Goal: Find specific page/section: Find specific page/section

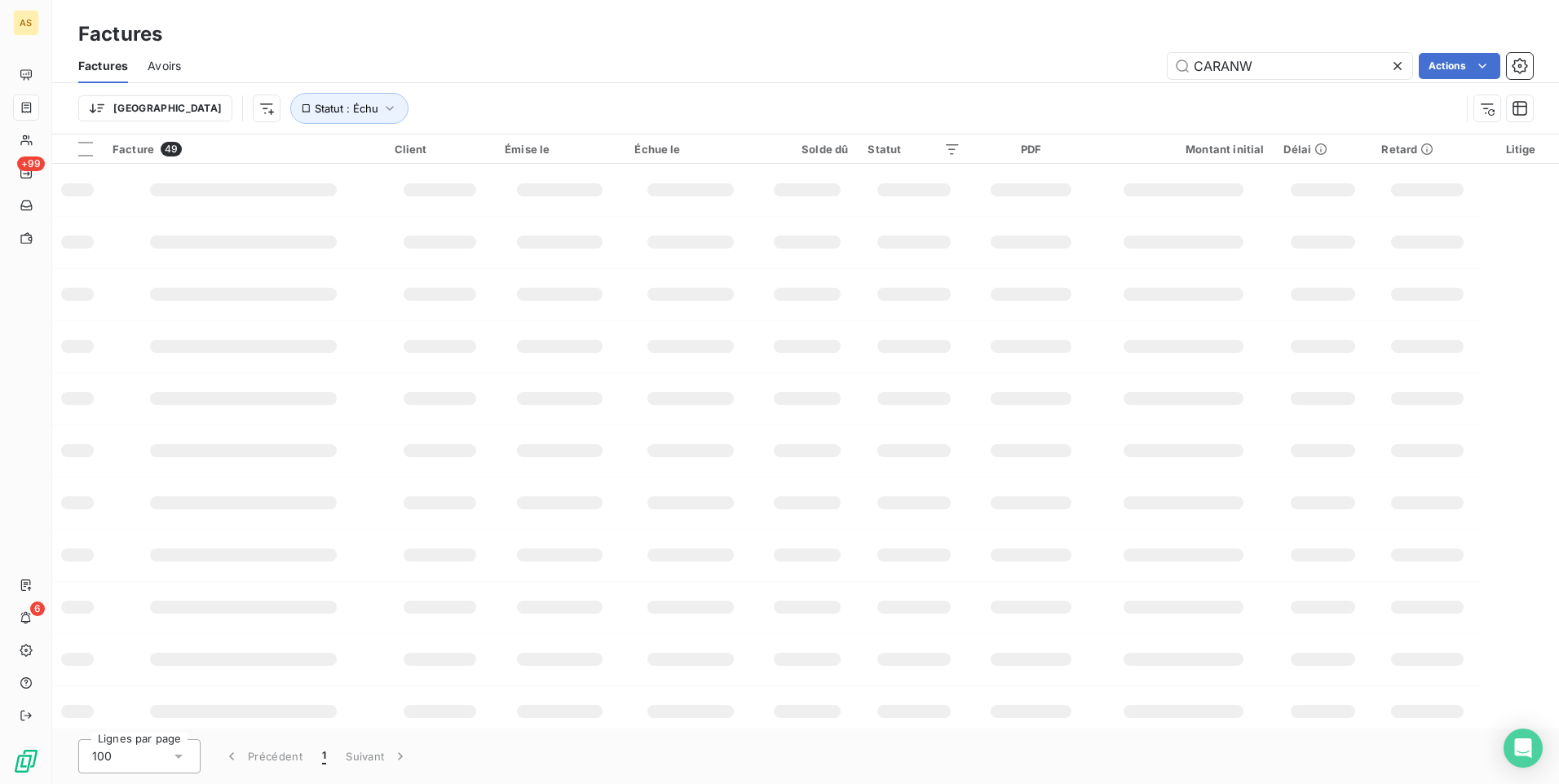
scroll to position [163, 0]
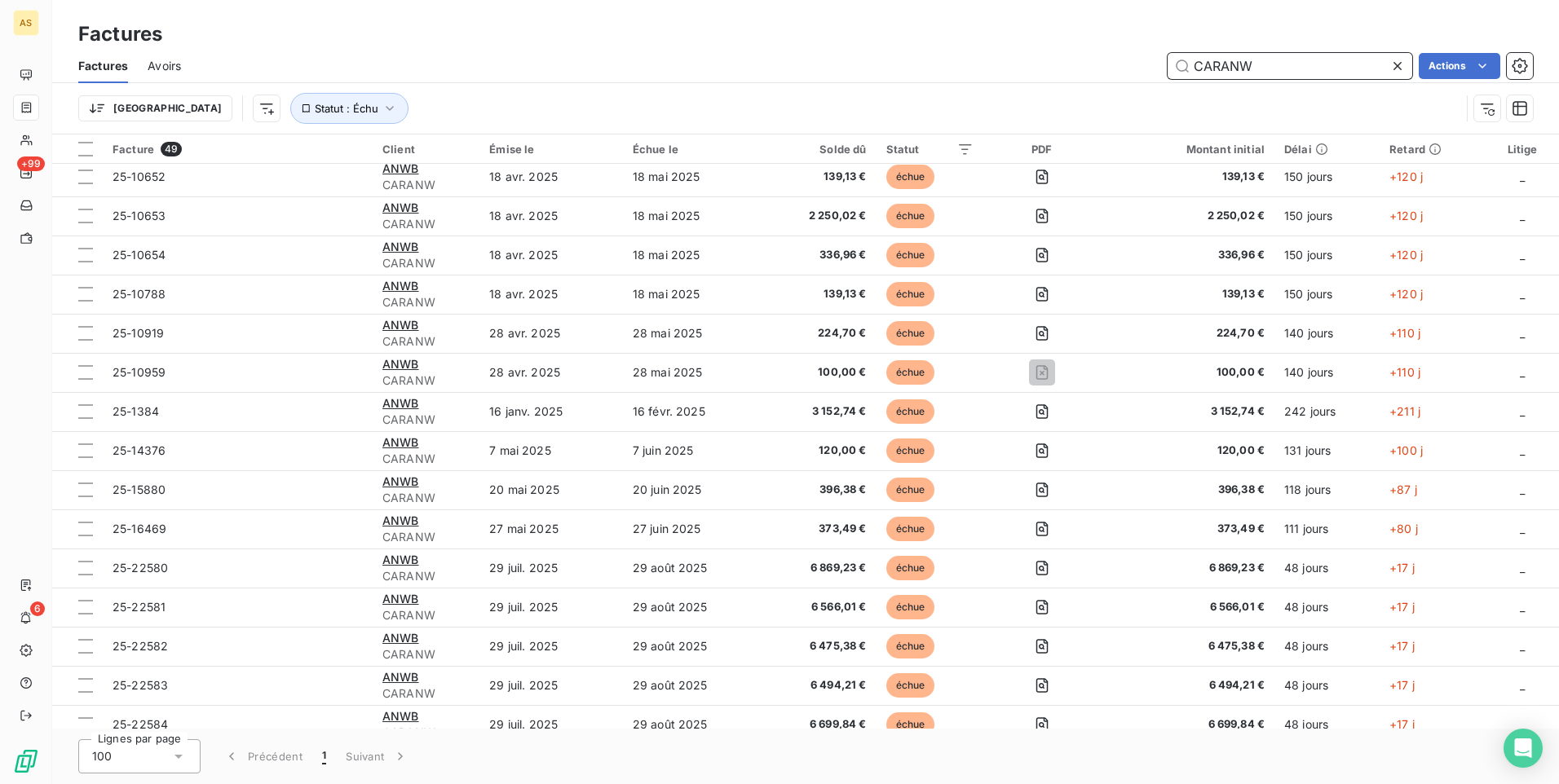
drag, startPoint x: 1291, startPoint y: 71, endPoint x: 1146, endPoint y: 66, distance: 145.1
click at [1145, 66] on div "CARANW Actions" at bounding box center [866, 65] width 1333 height 26
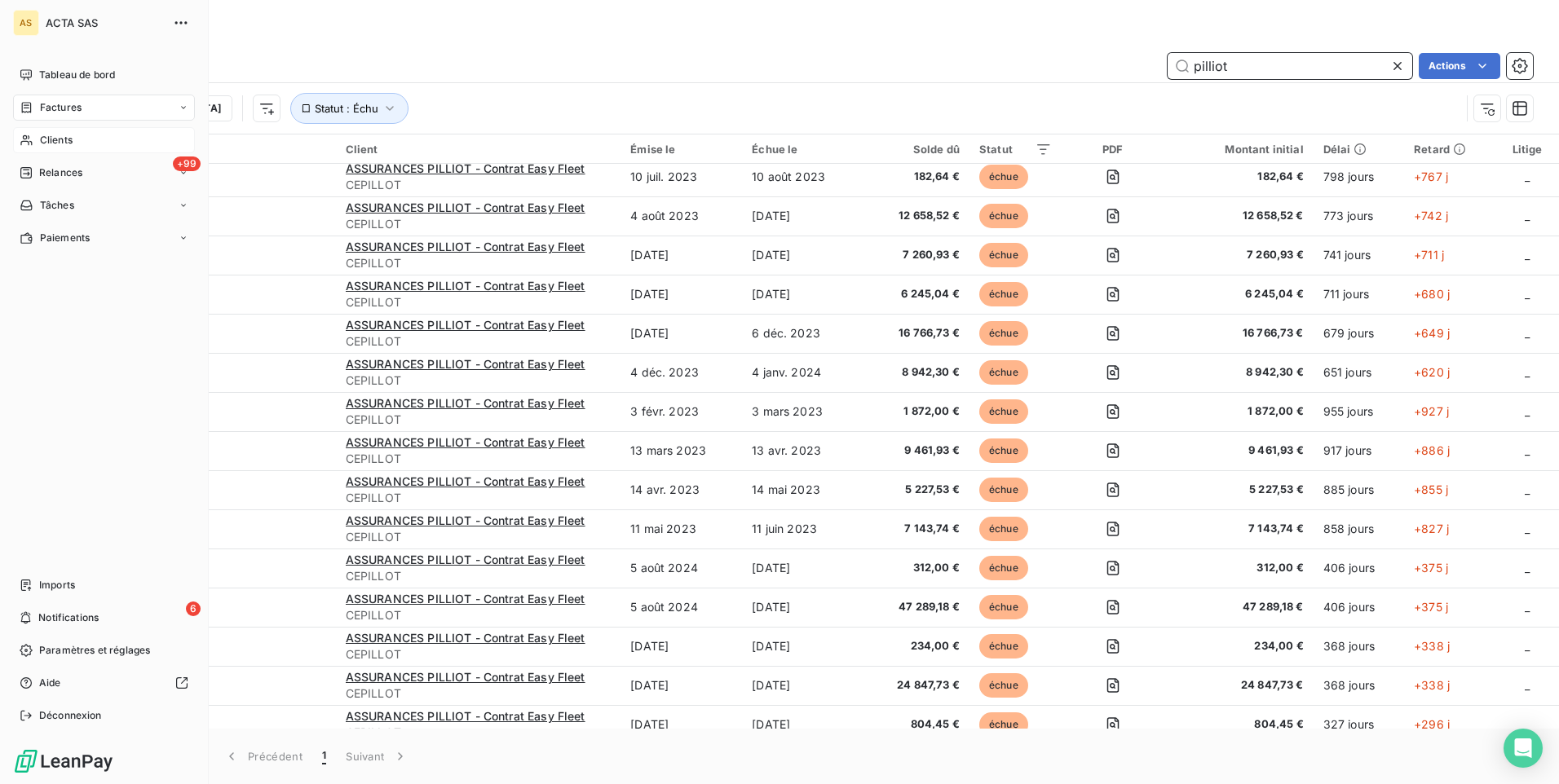
type input "pilliot"
click at [33, 143] on icon at bounding box center [26, 140] width 14 height 13
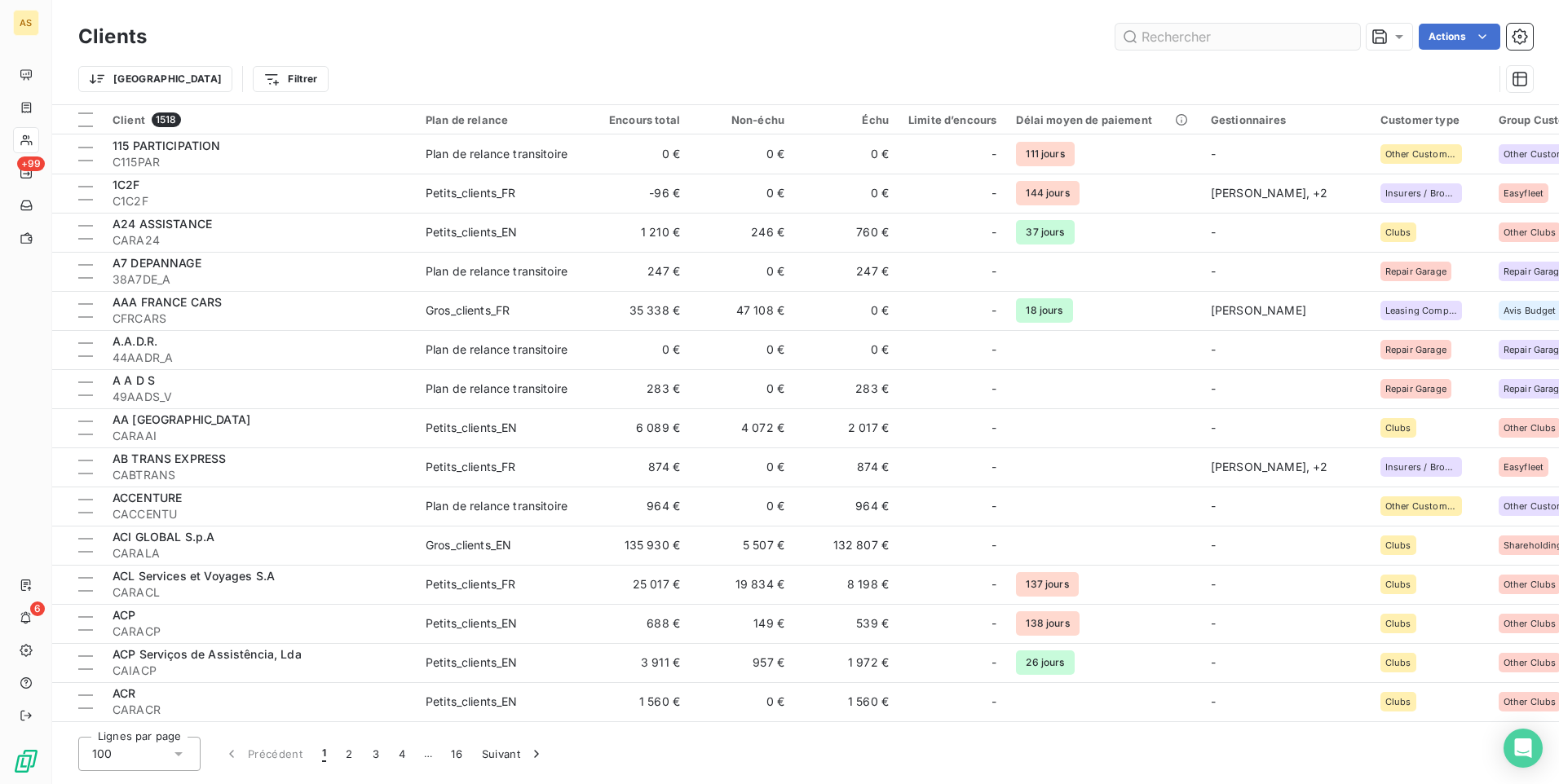
click at [1230, 38] on input "text" at bounding box center [1238, 36] width 245 height 26
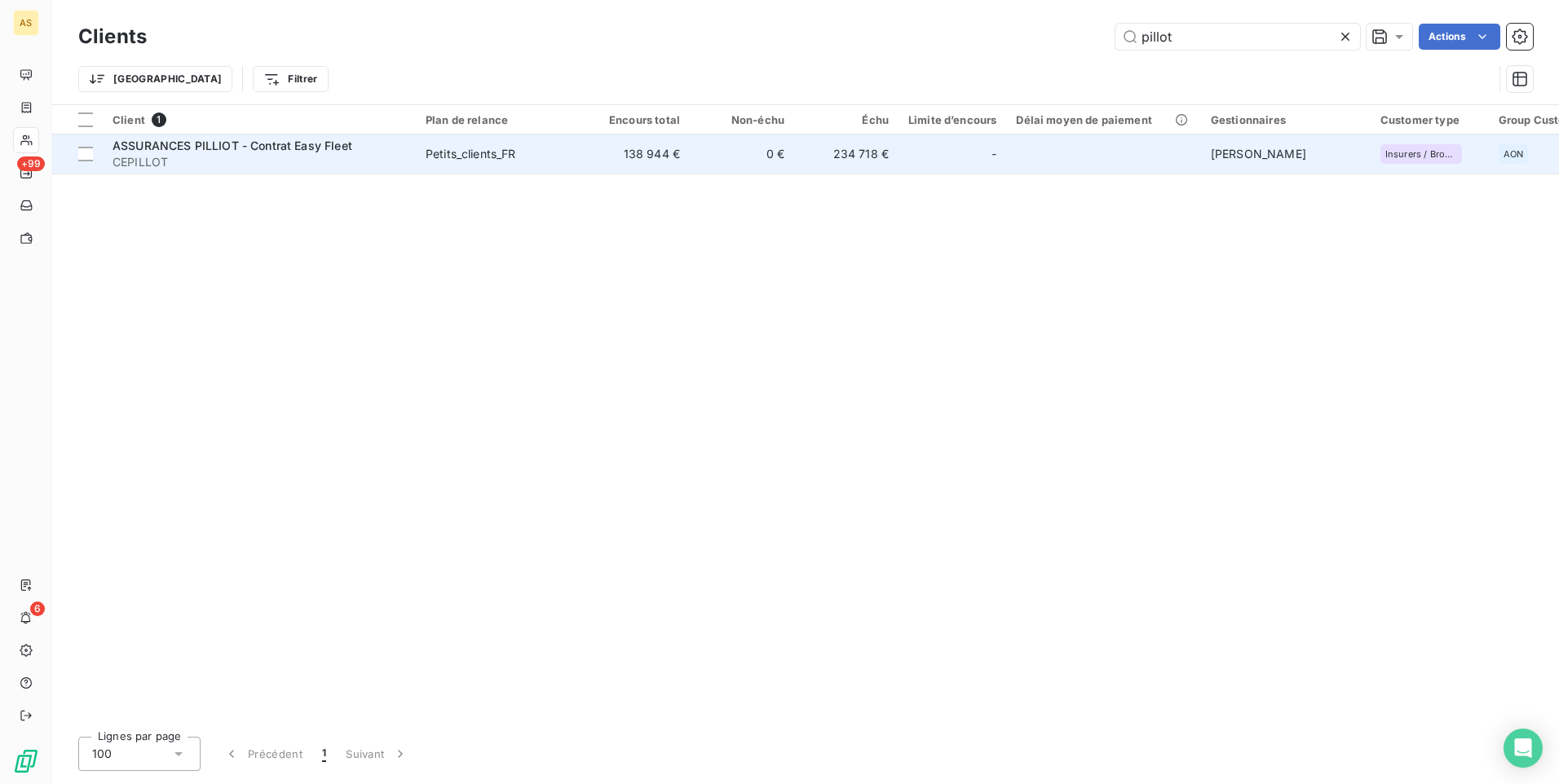
type input "pillot"
click at [351, 154] on span "CEPILLOT" at bounding box center [259, 162] width 294 height 16
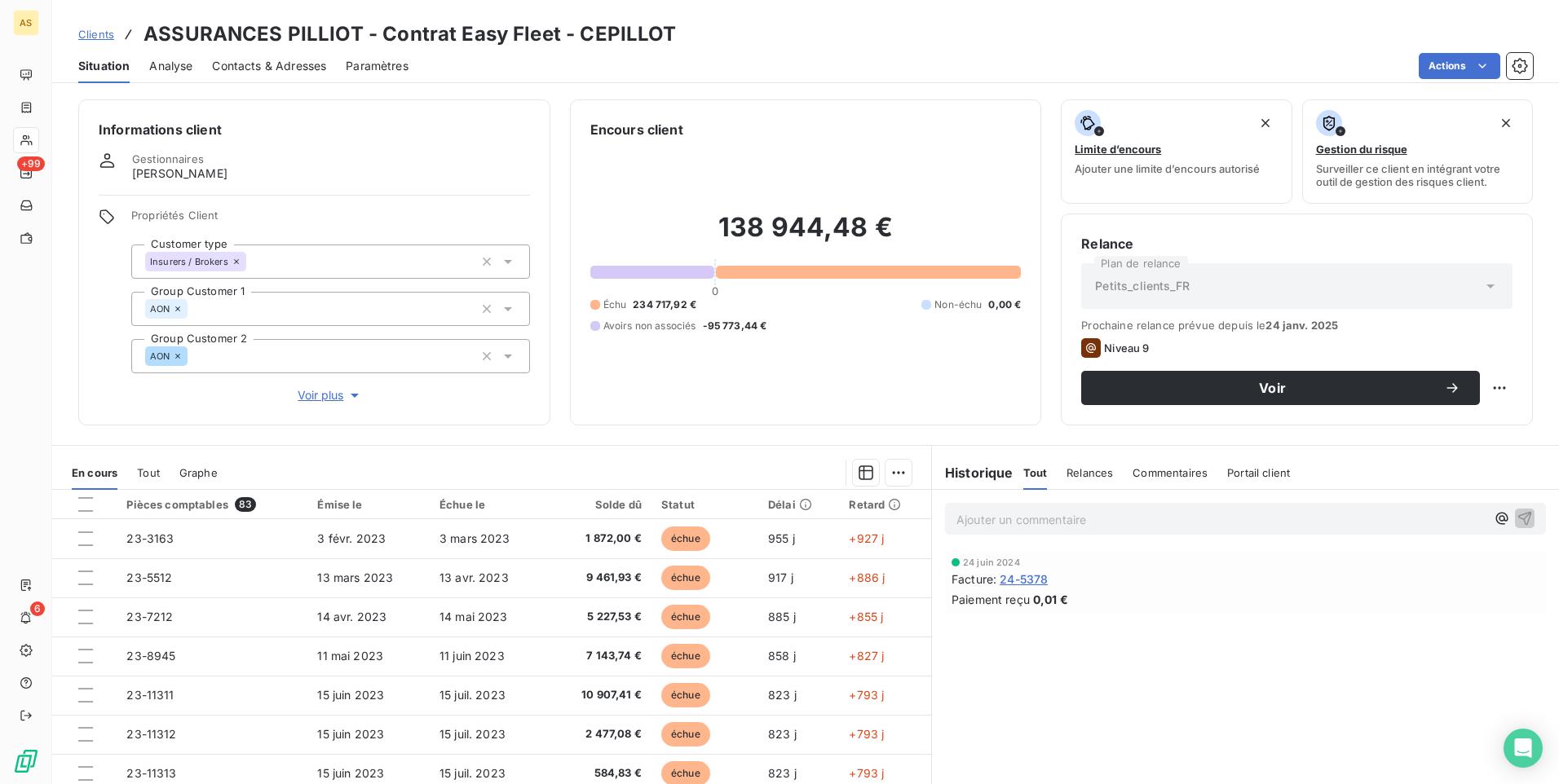
click at [1372, 632] on div "Ajouter un commentaire ﻿ [DATE] Facture : 24-5378 Paiement reçu 0,01 €" at bounding box center [1245, 671] width 627 height 363
click at [1243, 20] on div "Clients ASSURANCES PILLIOT - Contrat Easy Fleet - CEPILLOT" at bounding box center [805, 34] width 1507 height 29
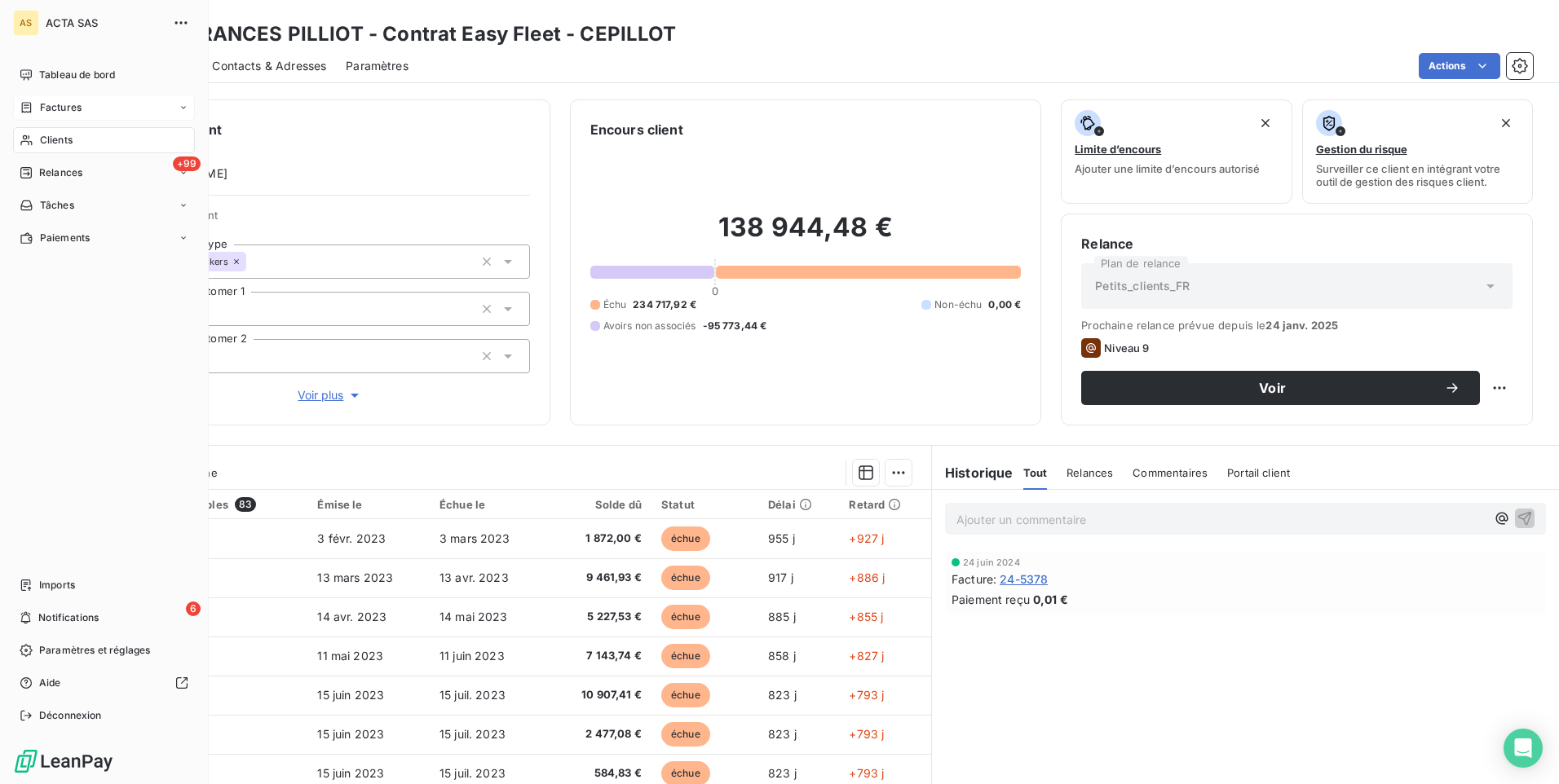
click at [32, 104] on icon at bounding box center [26, 108] width 14 height 13
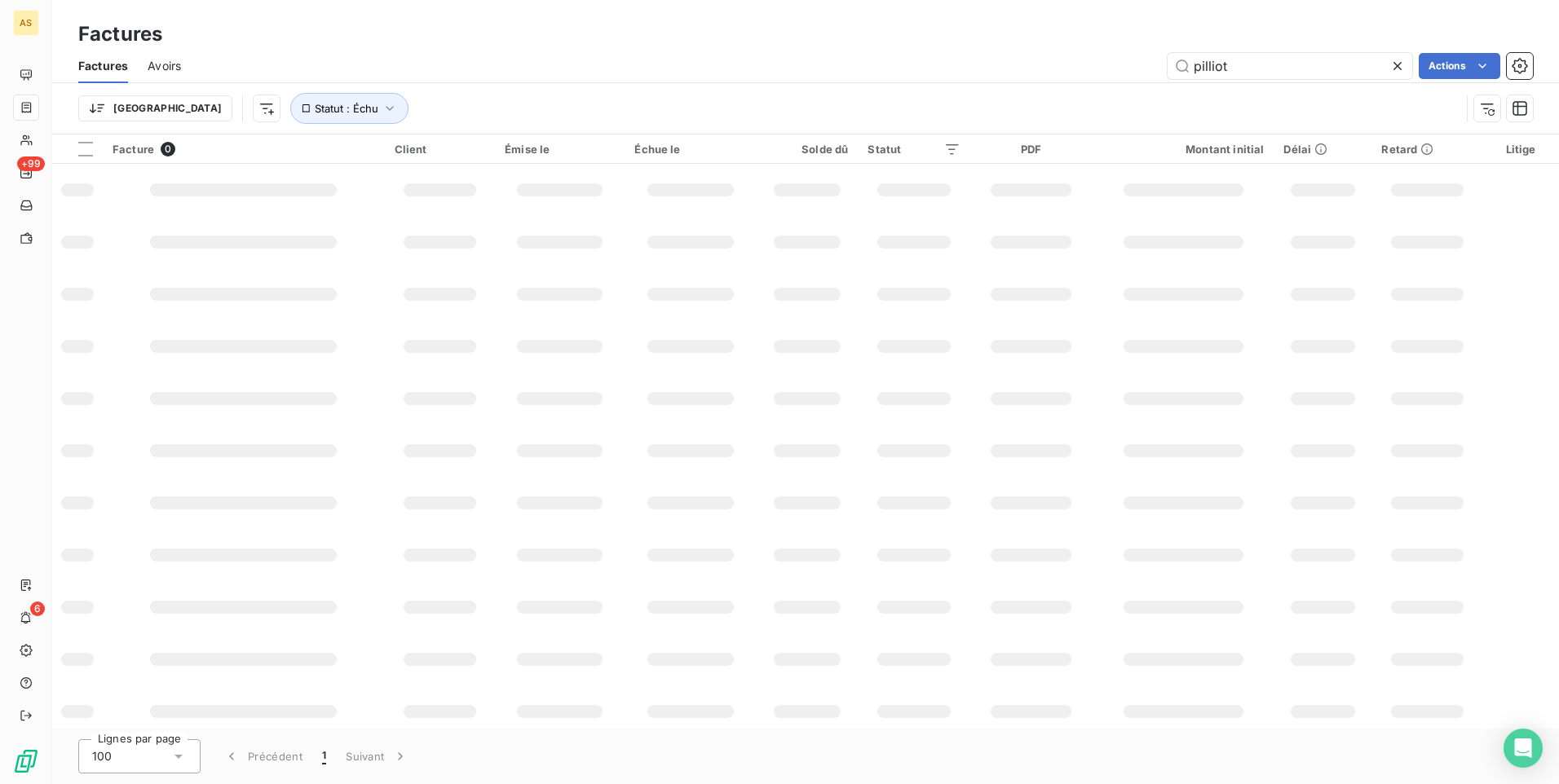
drag, startPoint x: 1245, startPoint y: 67, endPoint x: 1144, endPoint y: 65, distance: 101.0
click at [1135, 66] on div "pilliot Actions" at bounding box center [866, 65] width 1333 height 26
type input "aon"
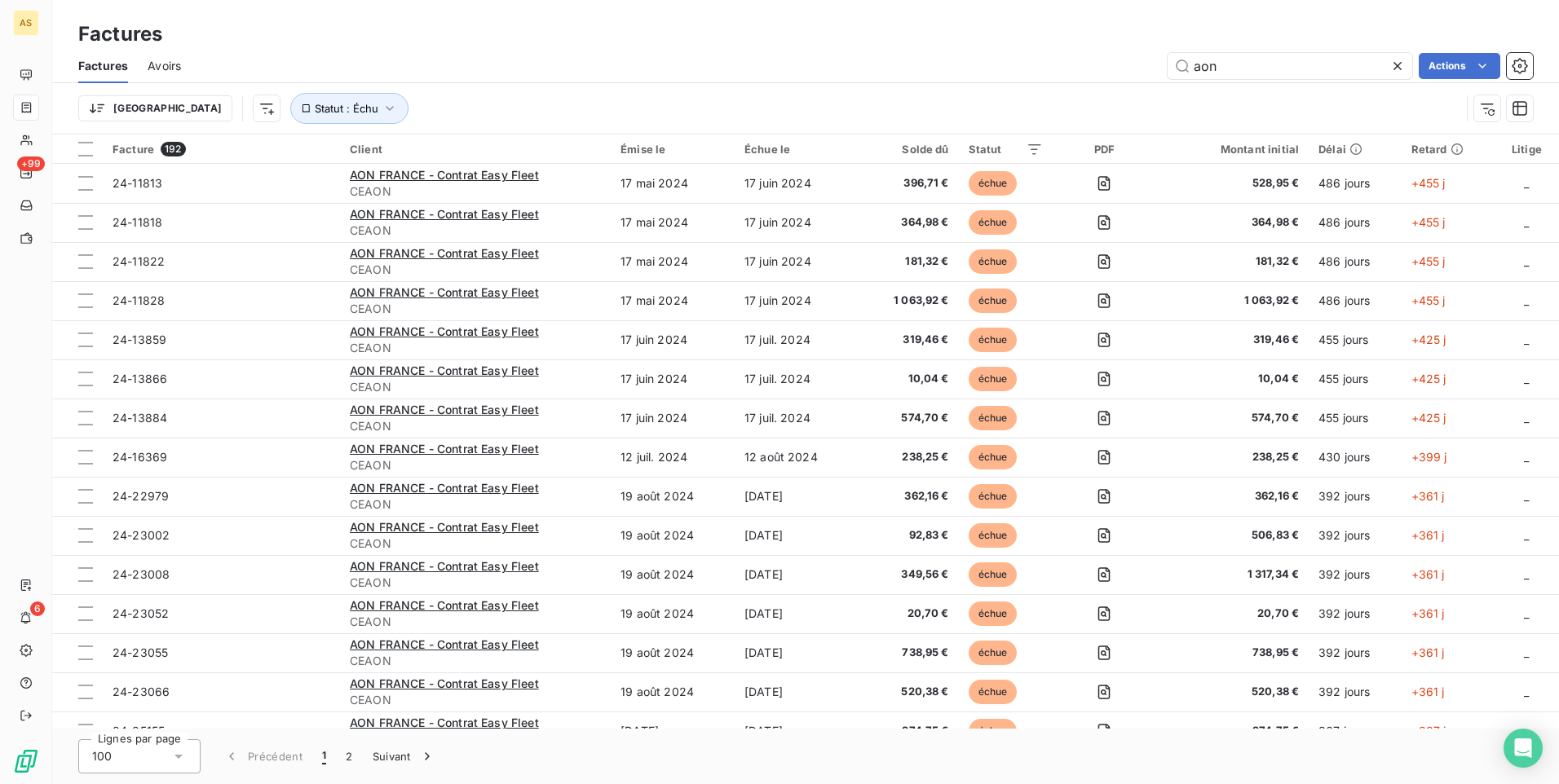
click at [780, 37] on div "Factures" at bounding box center [805, 34] width 1507 height 29
click at [614, 50] on div "Factures Avoirs aon Actions" at bounding box center [805, 65] width 1507 height 34
click at [570, 31] on div "Factures" at bounding box center [805, 34] width 1507 height 29
drag, startPoint x: 508, startPoint y: 47, endPoint x: 610, endPoint y: 3, distance: 111.1
click at [517, 39] on div "Factures" at bounding box center [805, 34] width 1507 height 29
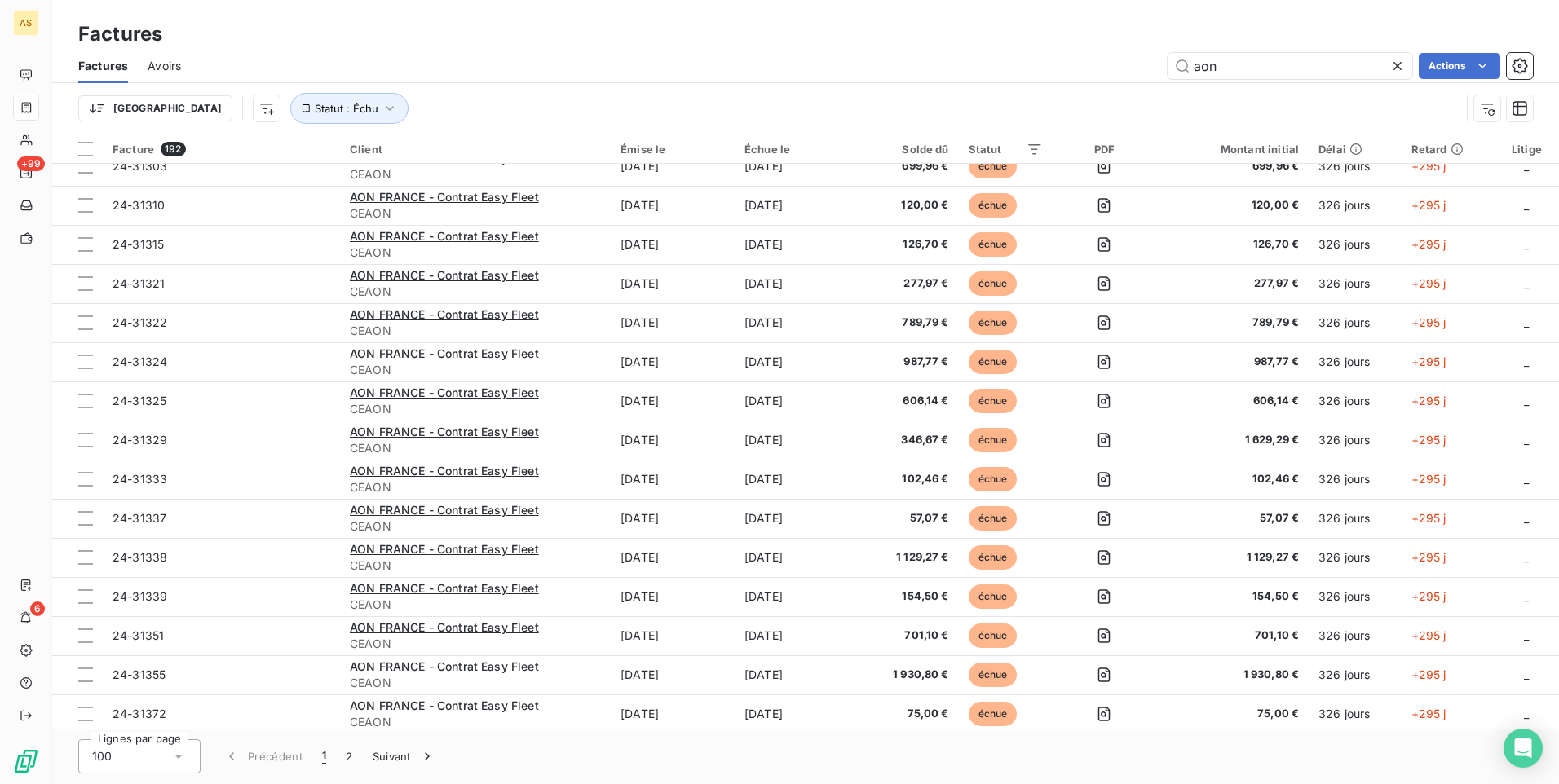
scroll to position [1223, 0]
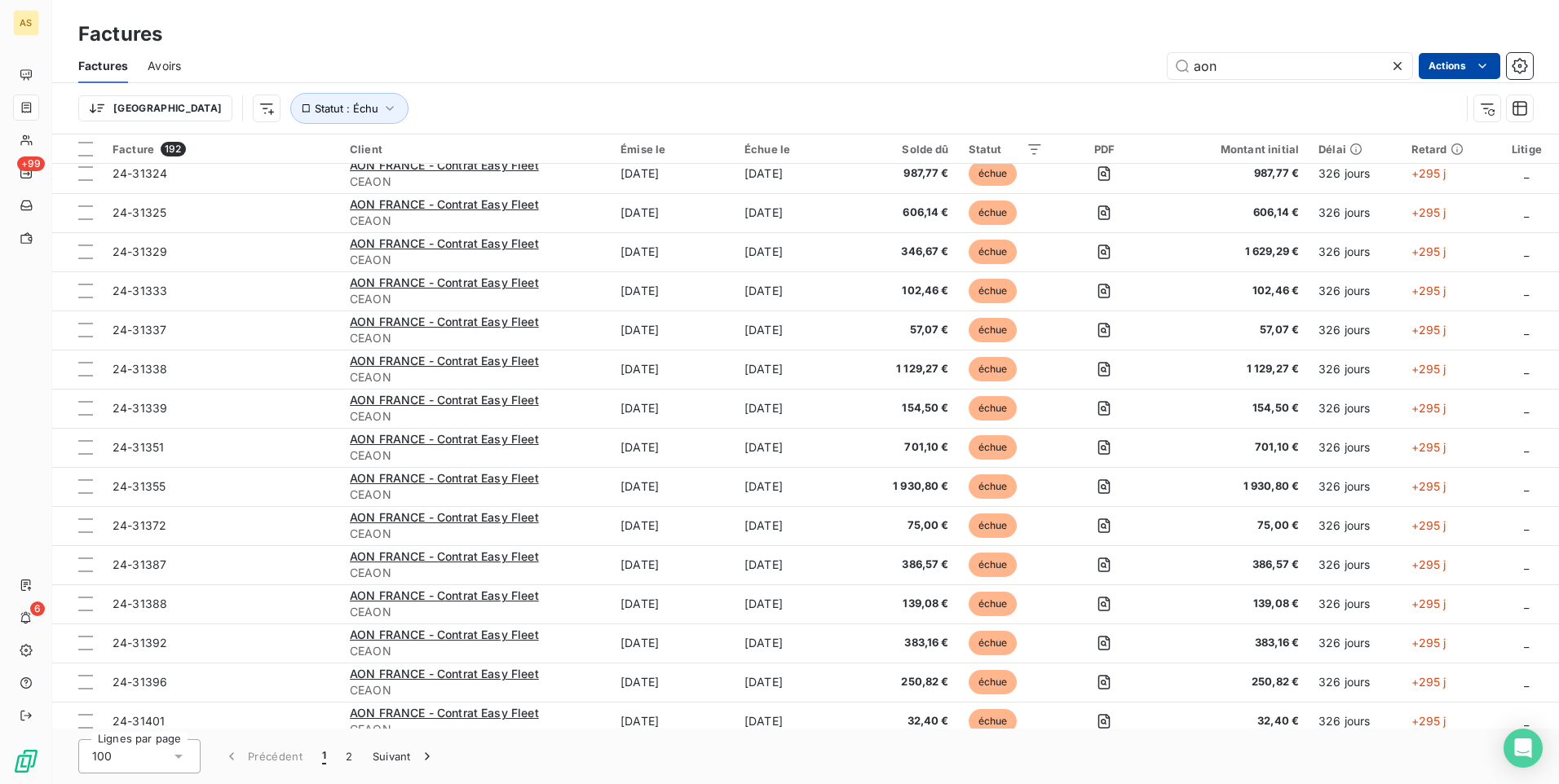
click at [1445, 65] on html "AS +99 6 Factures Factures Avoirs aon Actions Trier Statut : Échu Facture 192 C…" at bounding box center [779, 392] width 1559 height 784
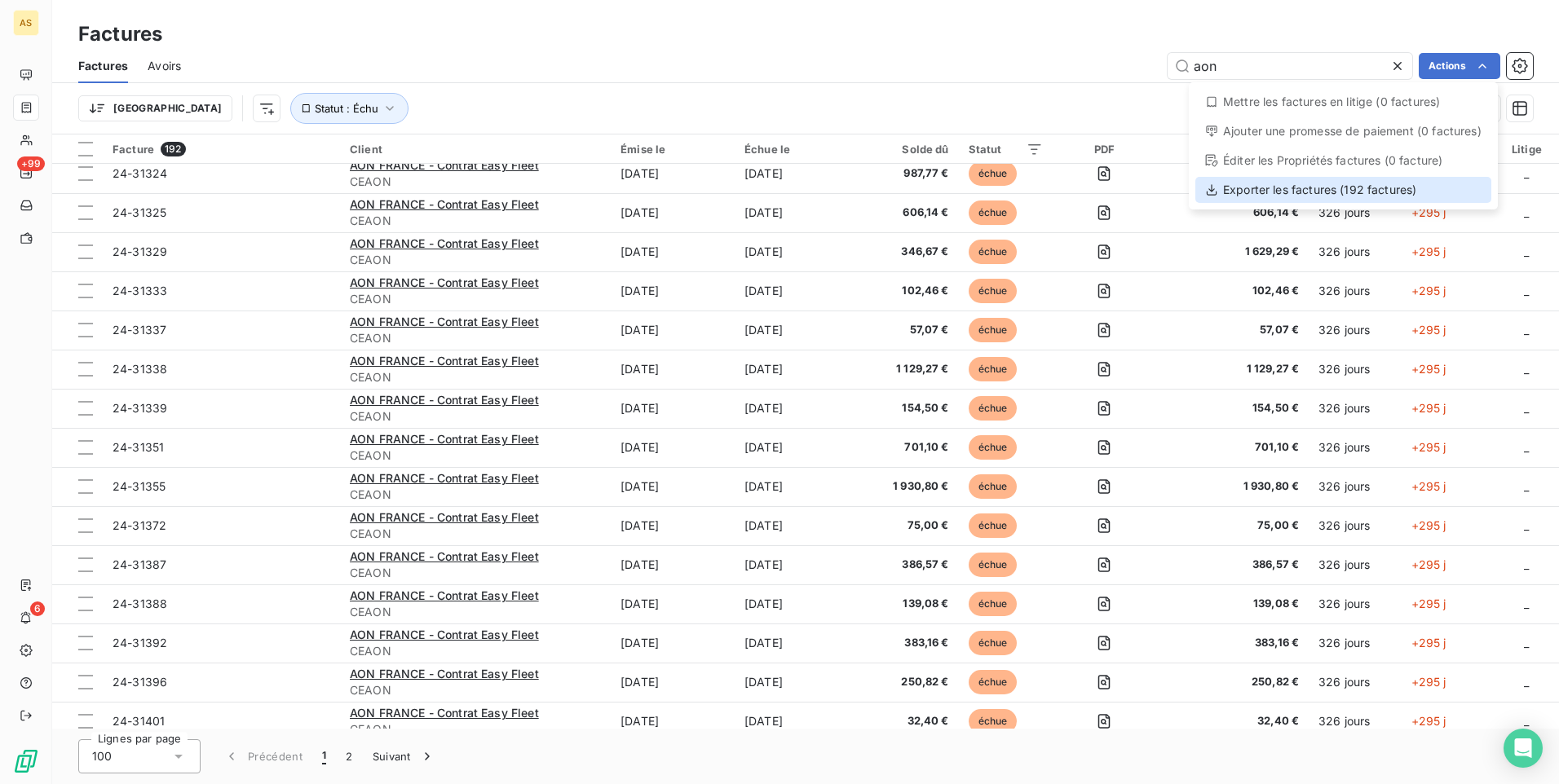
click at [1323, 191] on div "Exporter les factures (192 factures)" at bounding box center [1343, 190] width 296 height 26
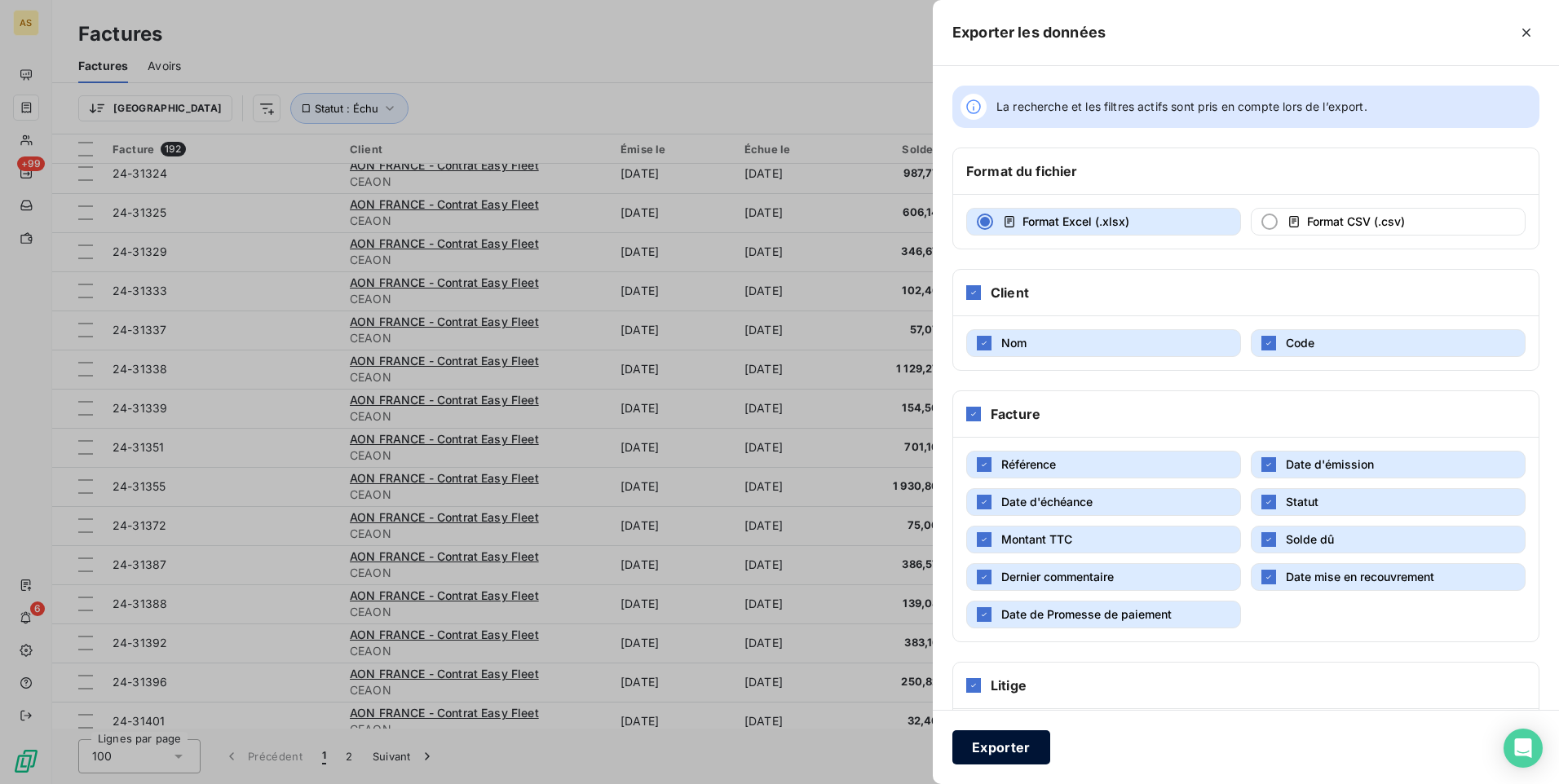
click at [1000, 750] on button "Exporter" at bounding box center [1001, 747] width 98 height 34
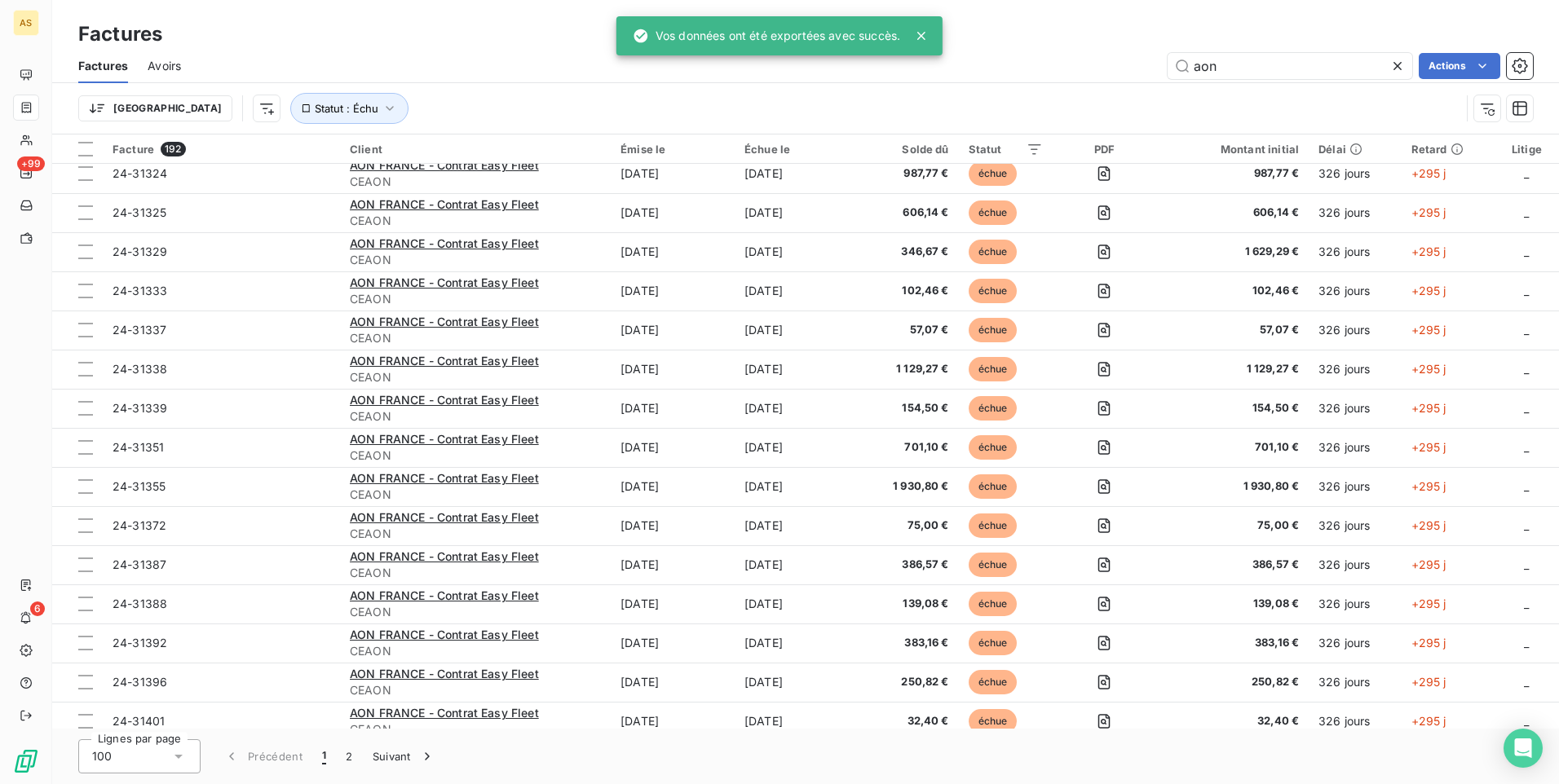
drag, startPoint x: 1194, startPoint y: 775, endPoint x: 1174, endPoint y: 761, distance: 24.4
click at [1194, 775] on div "Lignes par page 100 Précédent 1 2 Suivant" at bounding box center [805, 756] width 1507 height 55
click at [361, 50] on div "Factures Avoirs aon Actions" at bounding box center [805, 65] width 1507 height 34
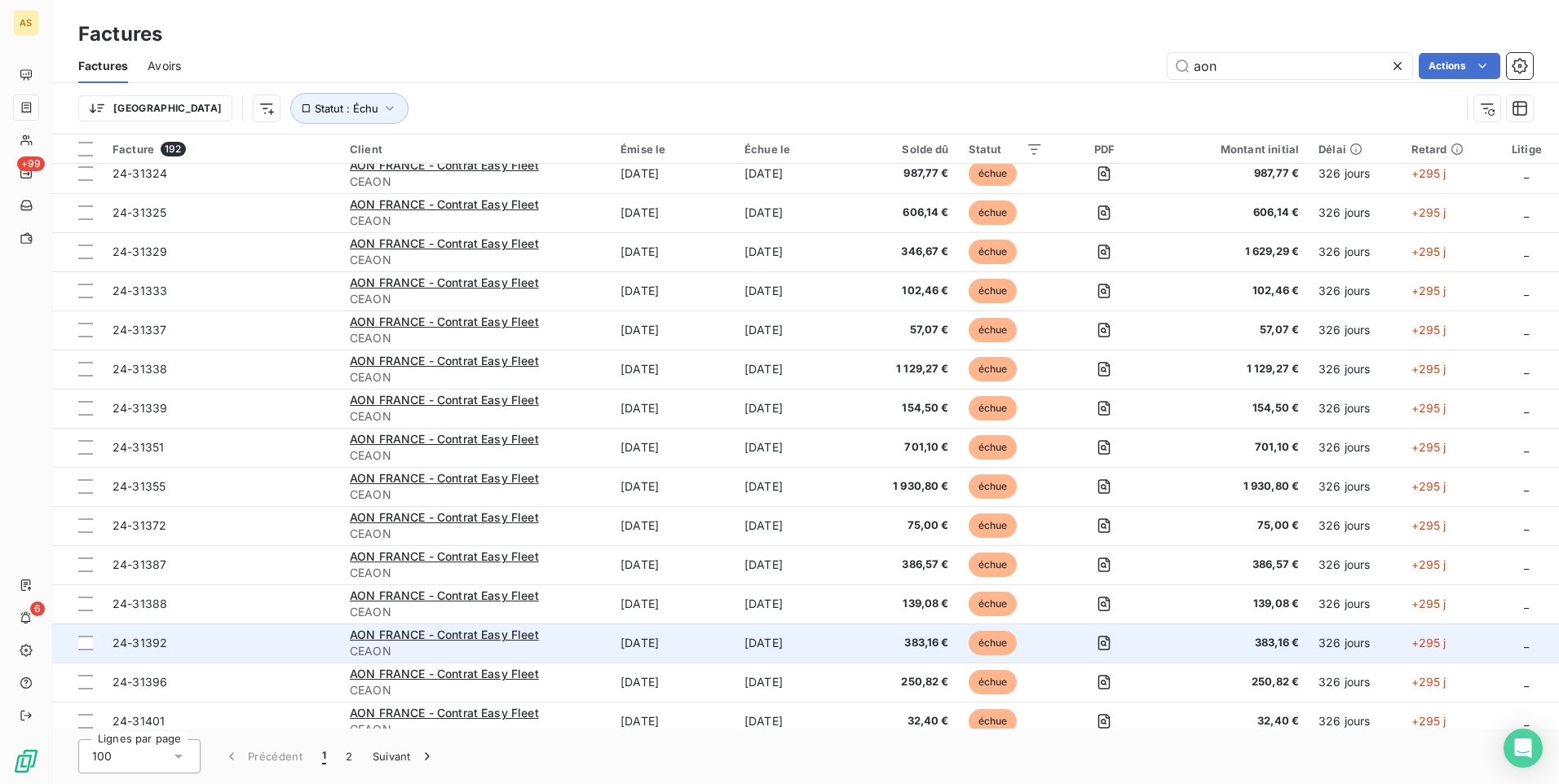
drag, startPoint x: 456, startPoint y: 629, endPoint x: 425, endPoint y: 646, distance: 35.4
click at [456, 629] on span "AON FRANCE - Contrat Easy Fleet" at bounding box center [444, 635] width 190 height 14
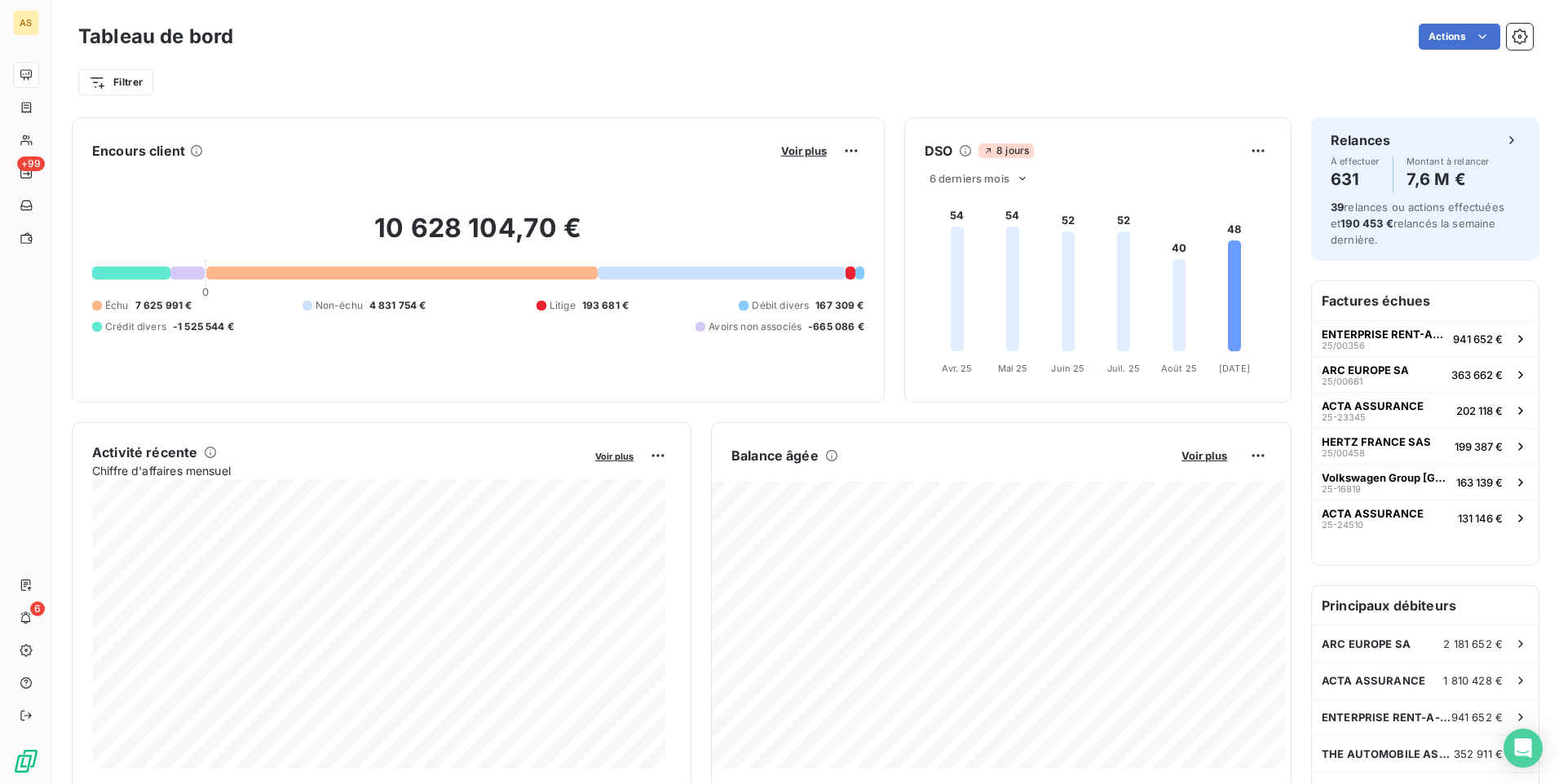
drag, startPoint x: 428, startPoint y: 198, endPoint x: 359, endPoint y: 49, distance: 164.2
click at [428, 196] on div "10 628 104,70 € 0 Échu 7 625 991 € Non-échu 4 831 754 € Litige 193 681 € Débit …" at bounding box center [478, 273] width 772 height 219
click at [681, 18] on div "Tableau de bord Actions Filtrer" at bounding box center [805, 54] width 1507 height 107
click at [1224, 41] on div "Actions" at bounding box center [892, 36] width 1280 height 26
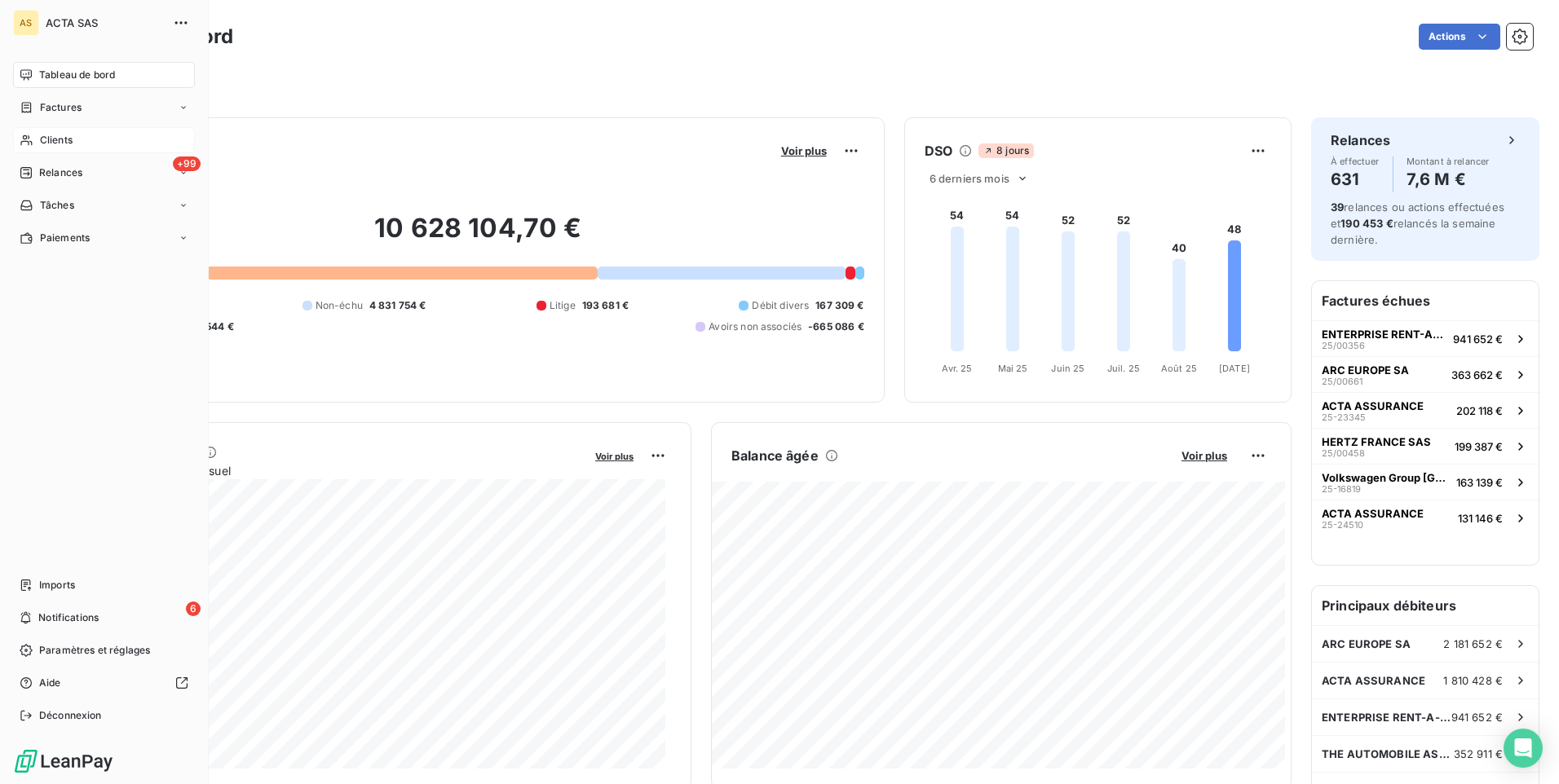
click at [50, 137] on span "Clients" at bounding box center [56, 140] width 33 height 15
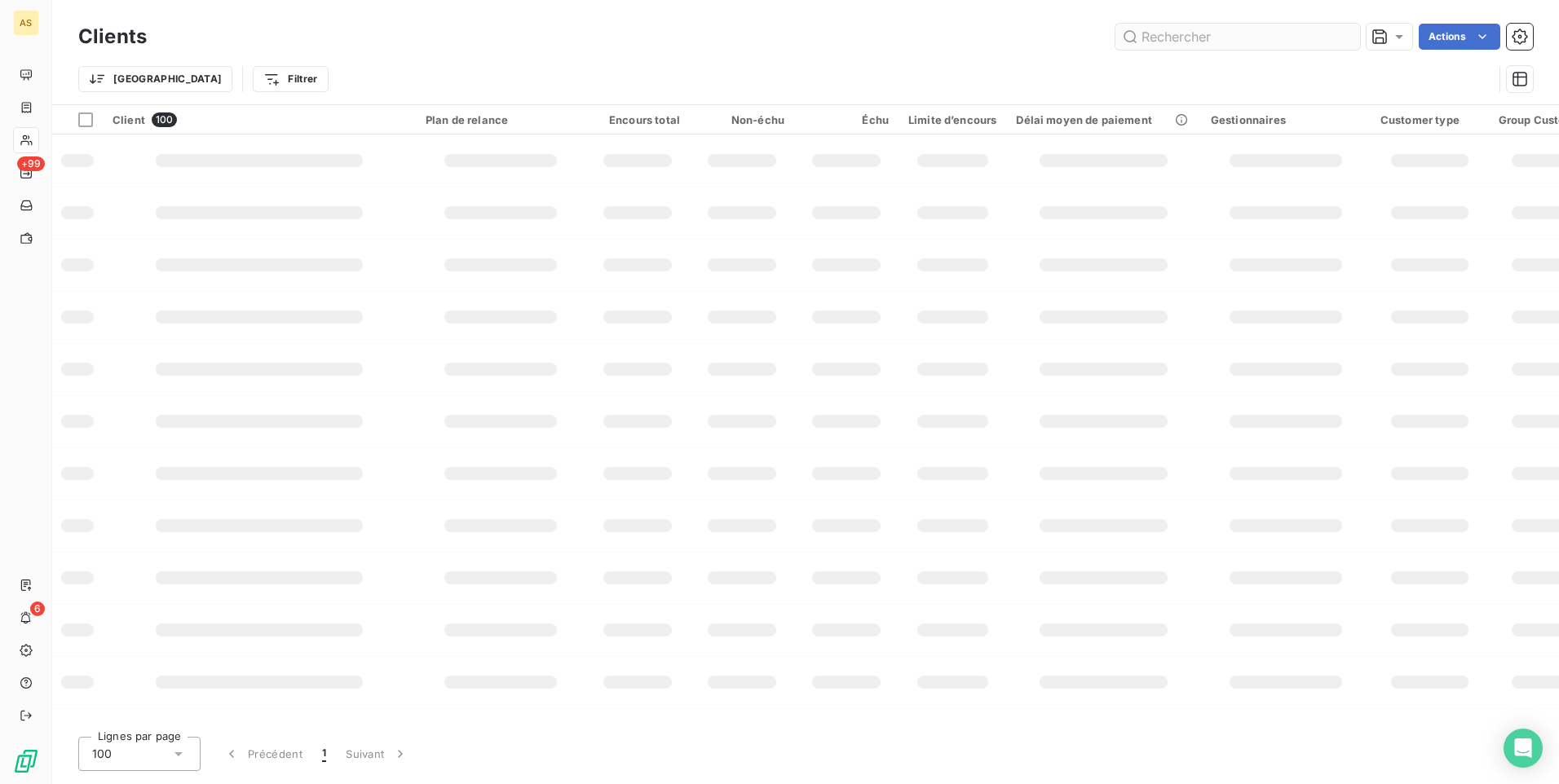
click at [1167, 32] on input "text" at bounding box center [1238, 36] width 245 height 26
click at [1161, 36] on input "text" at bounding box center [1238, 36] width 245 height 26
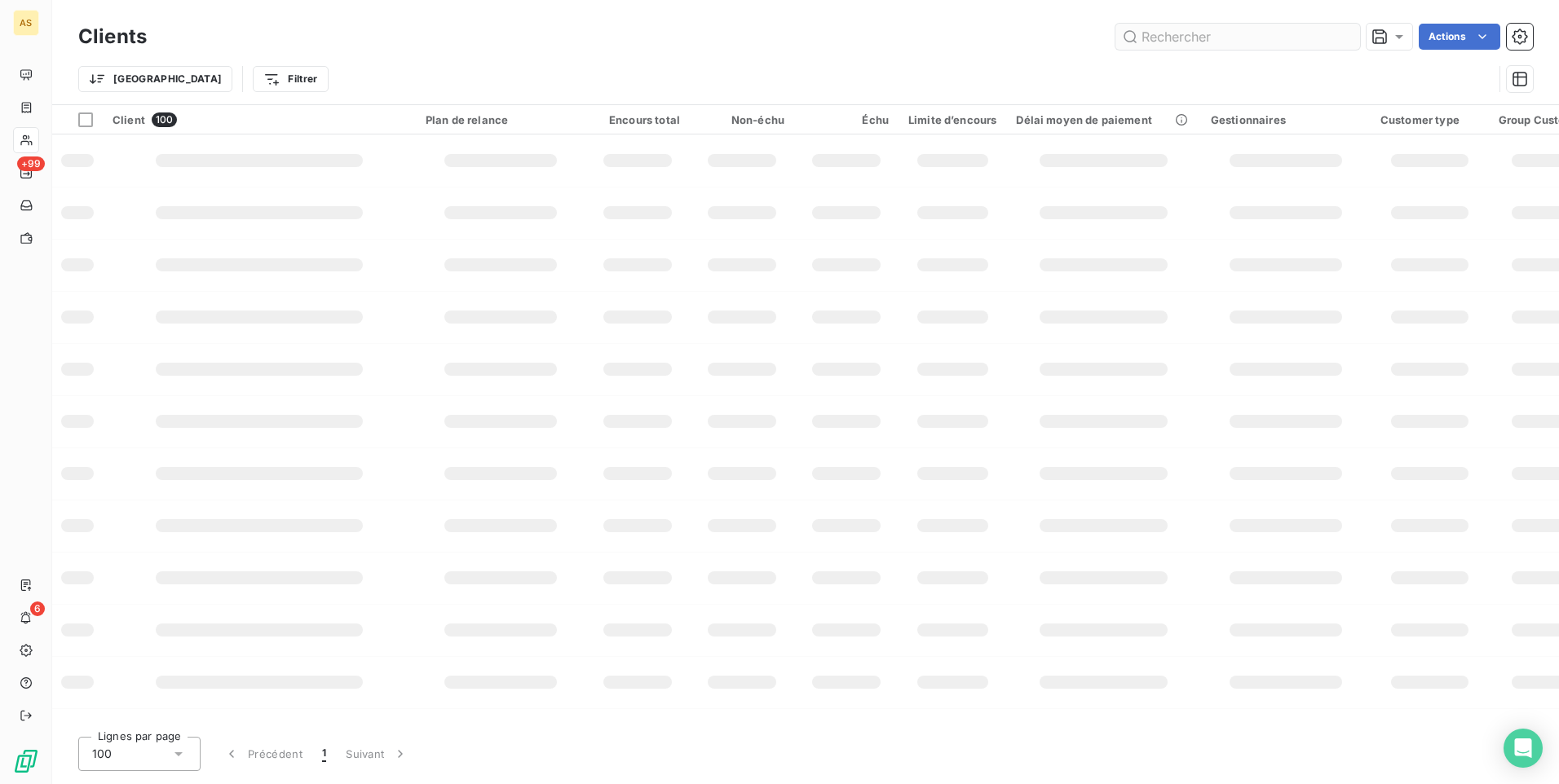
click at [1161, 36] on input "text" at bounding box center [1238, 36] width 245 height 26
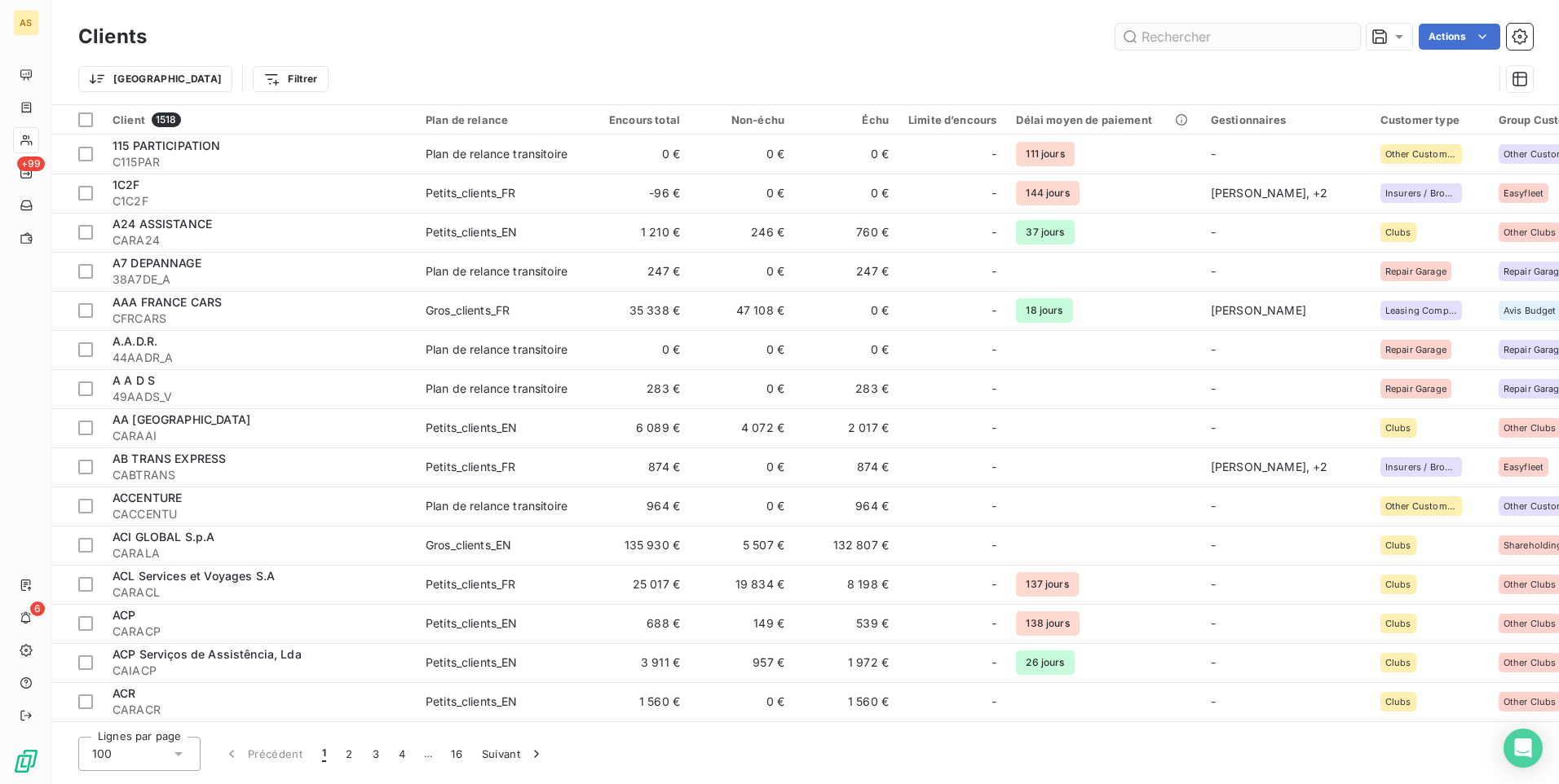
type input "v"
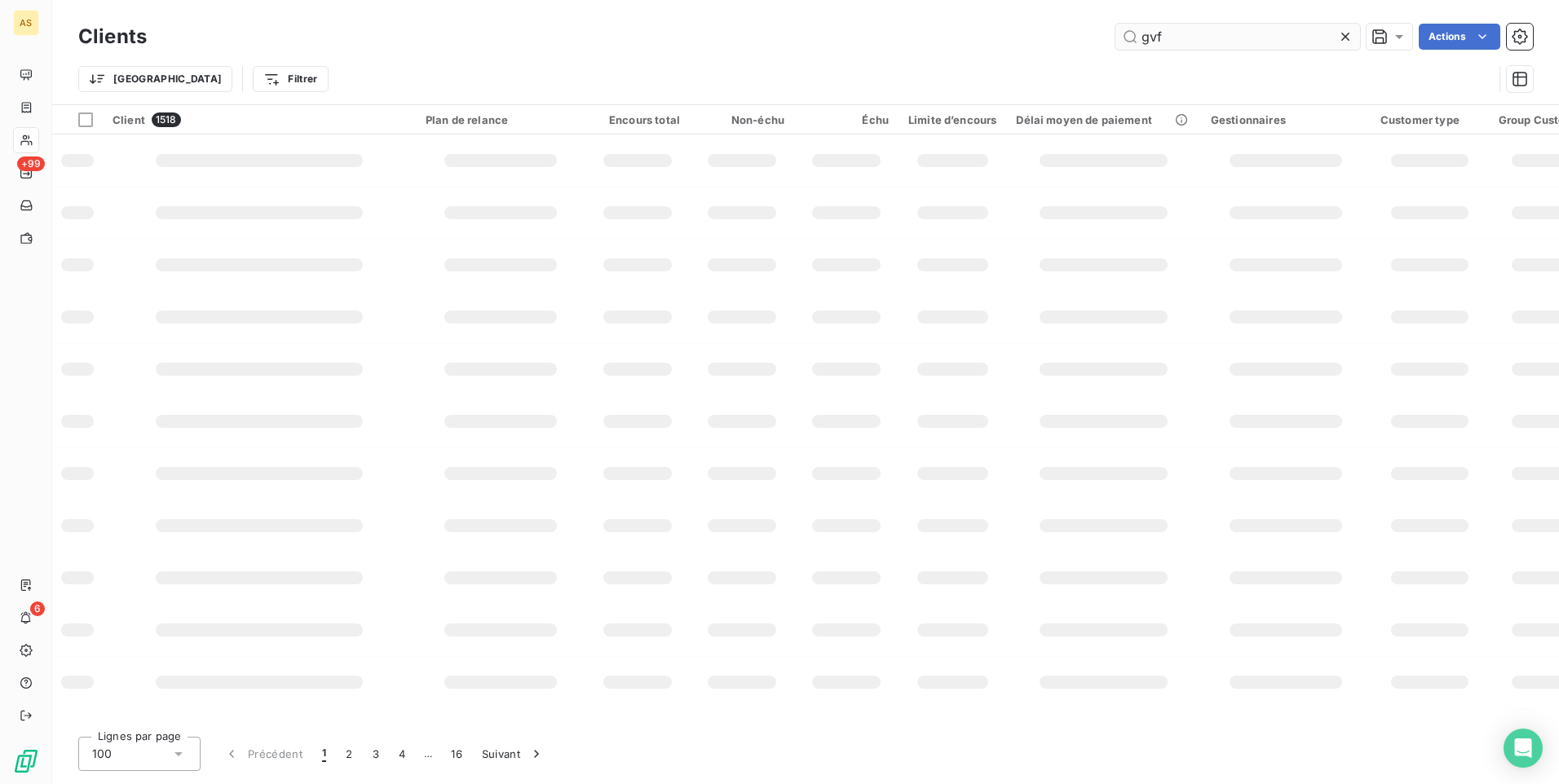
type input "gvf"
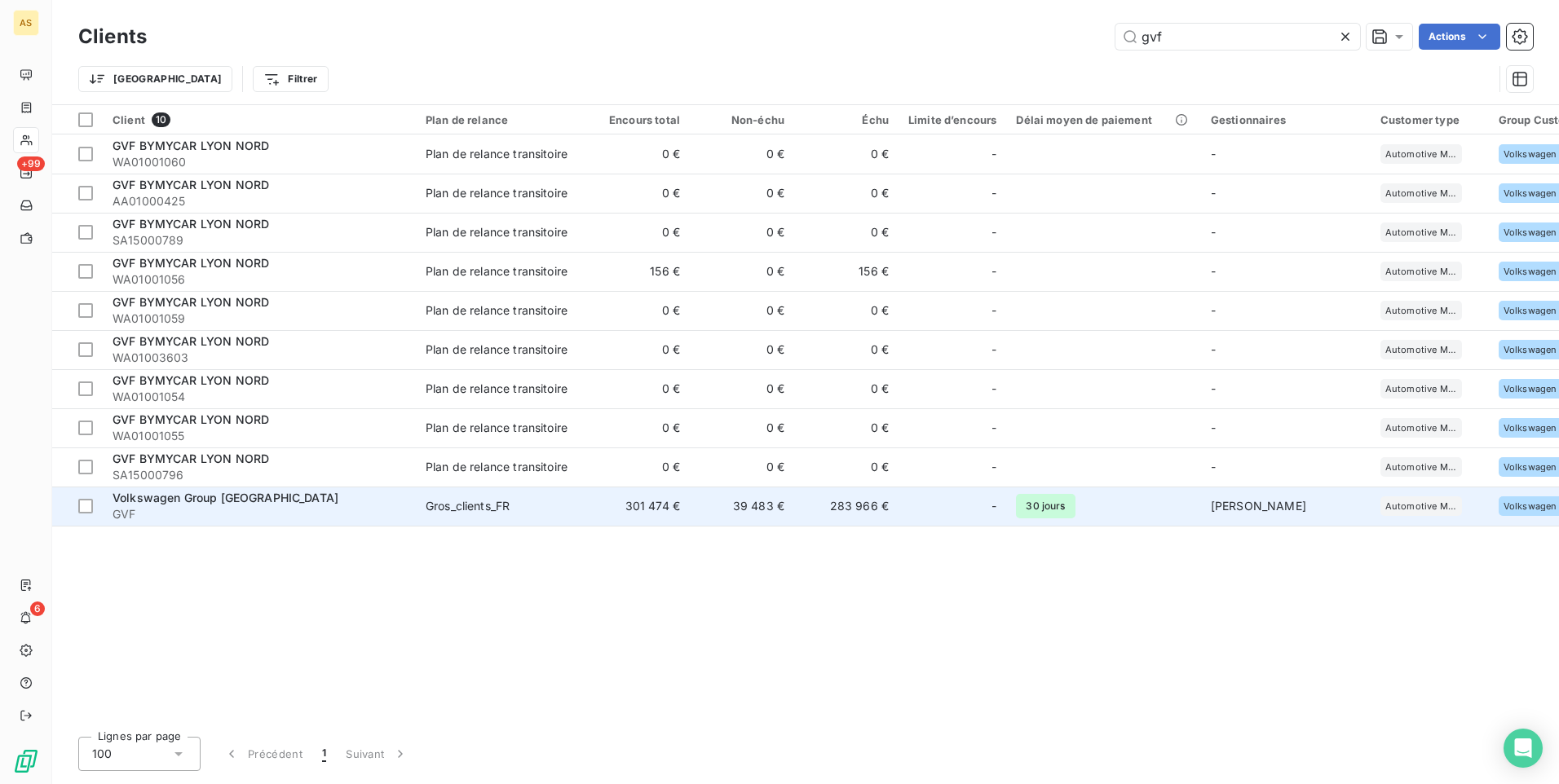
click at [565, 509] on span "Gros_clients_FR" at bounding box center [501, 506] width 150 height 16
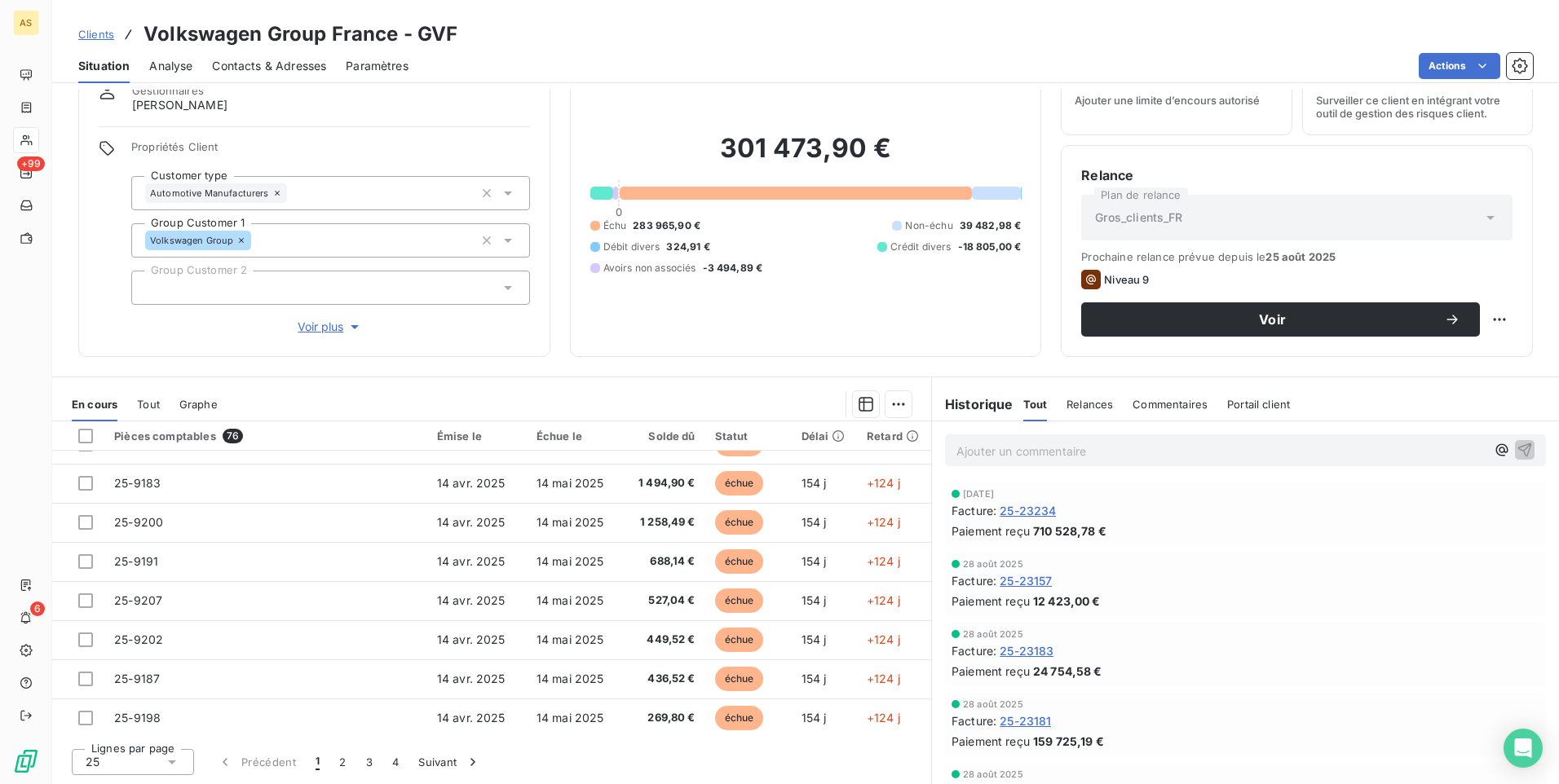
scroll to position [694, 0]
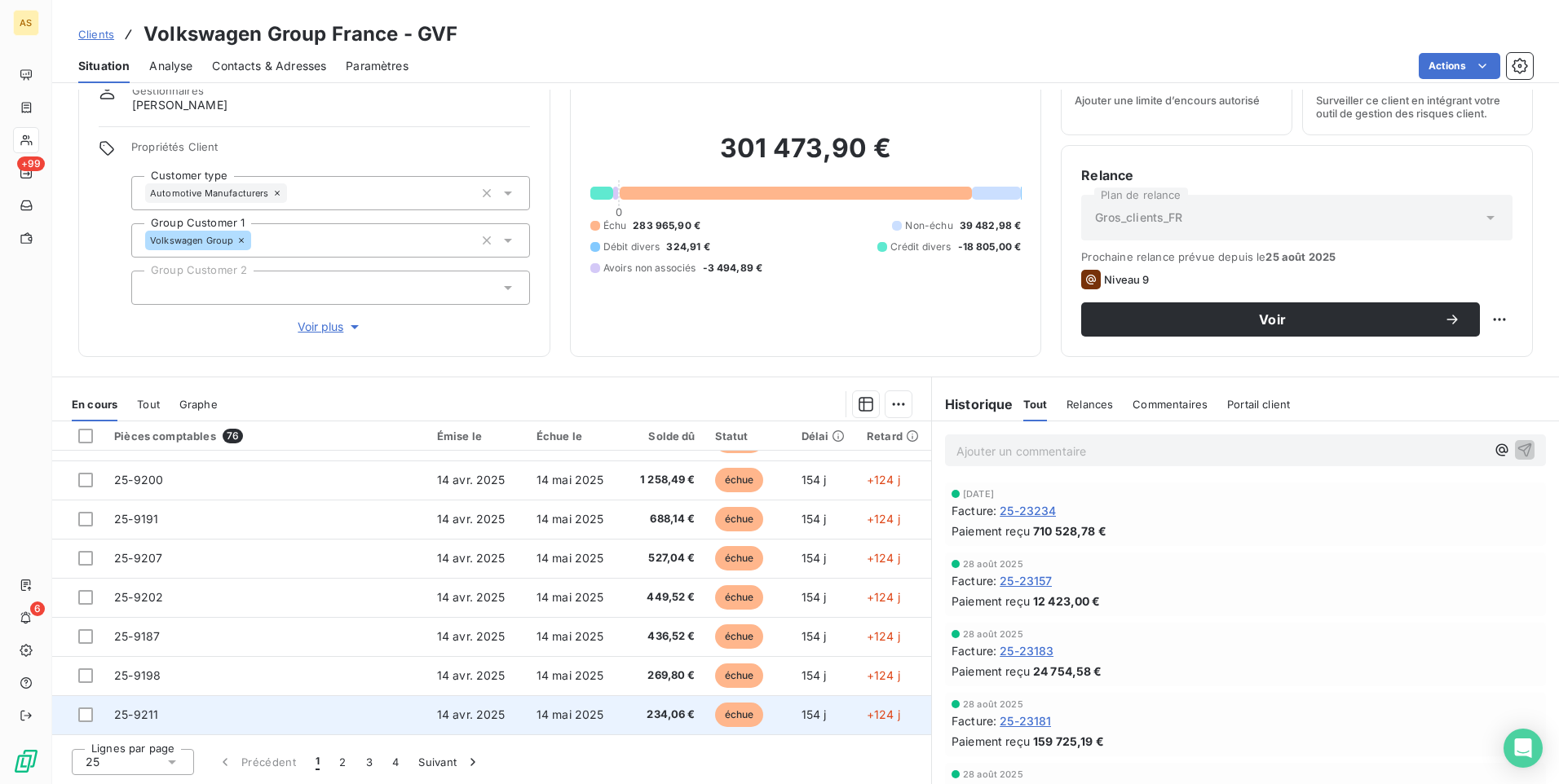
click at [340, 714] on td "25-9211" at bounding box center [265, 714] width 323 height 39
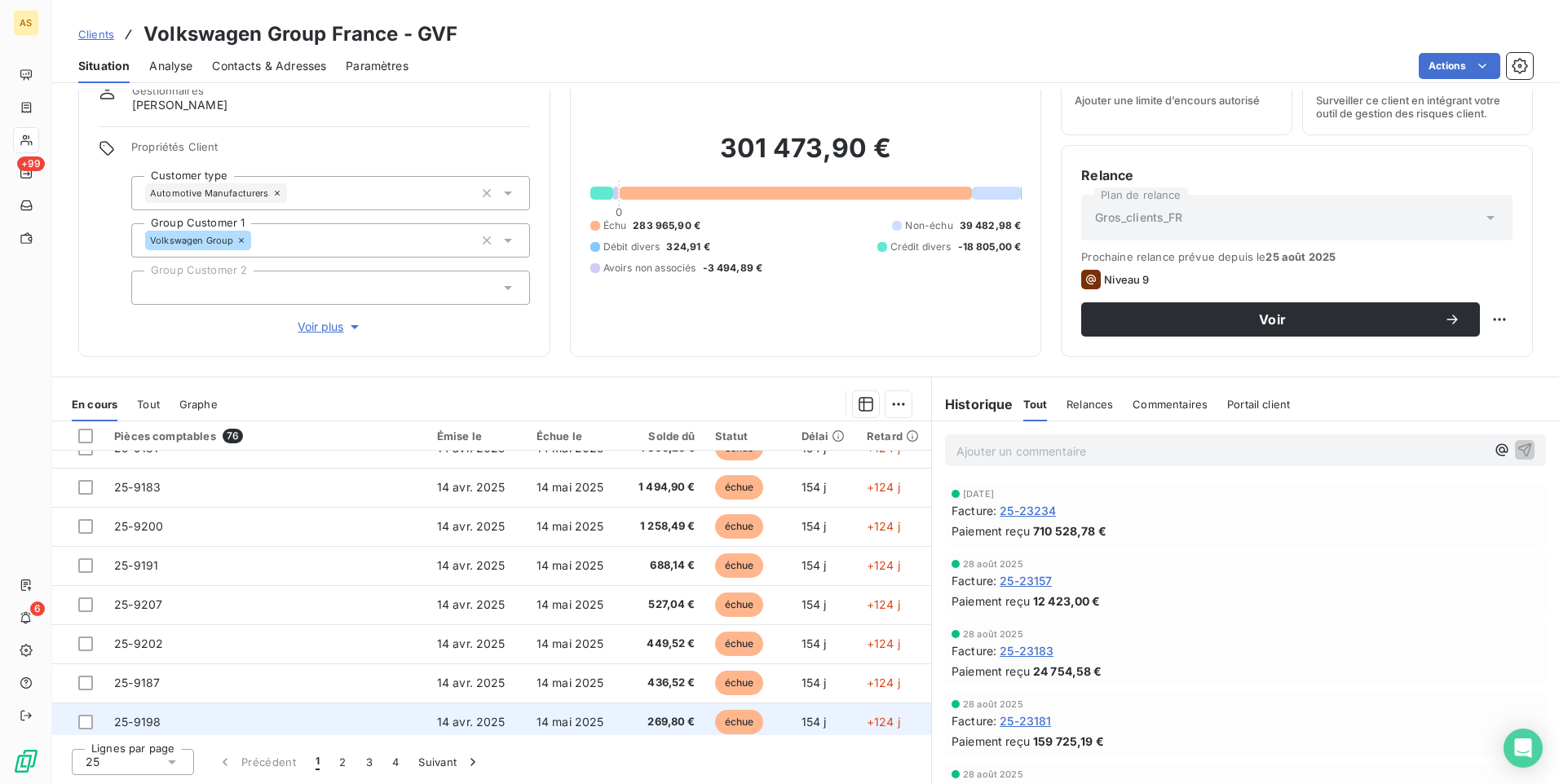
scroll to position [613, 0]
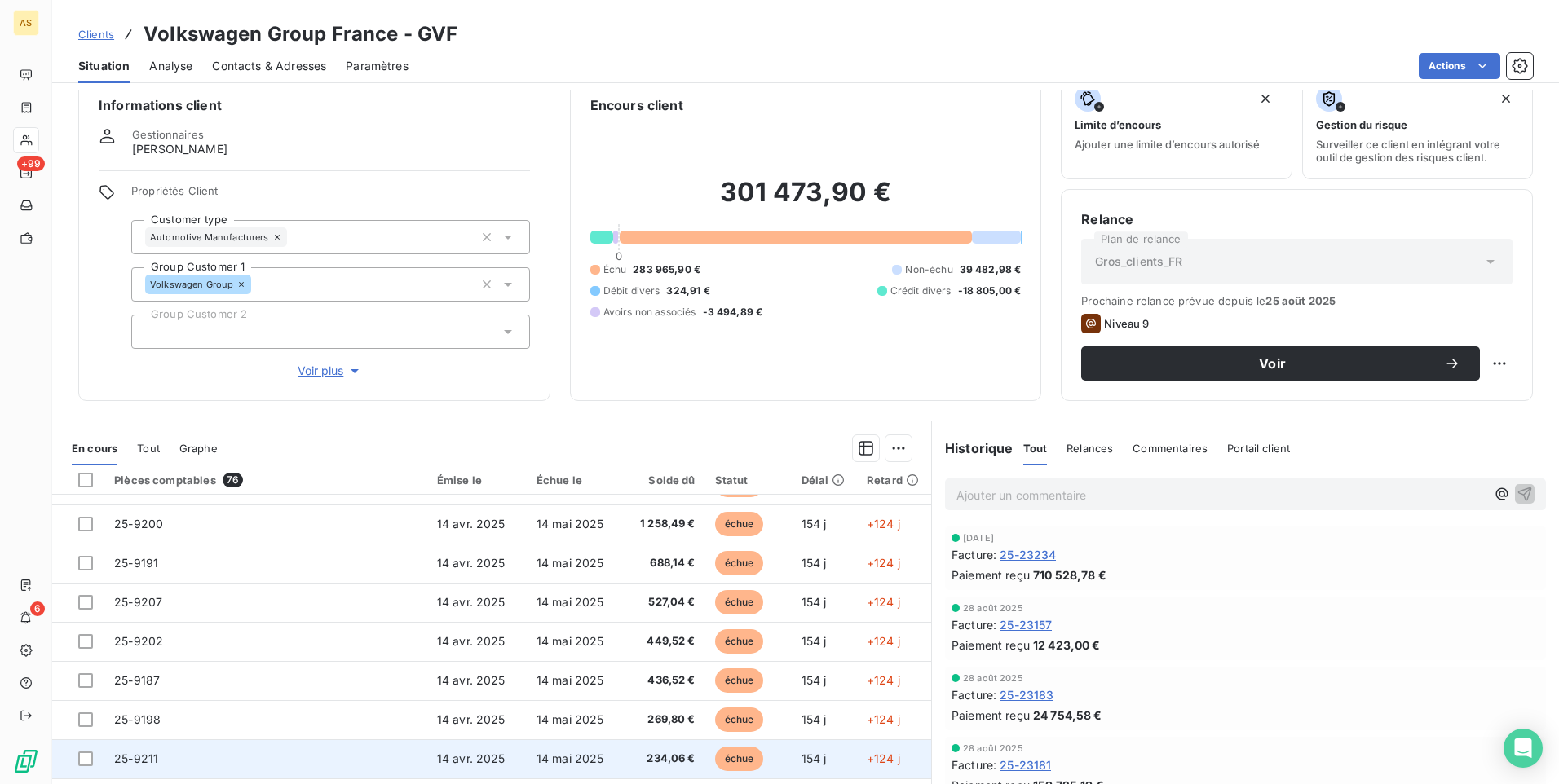
scroll to position [69, 0]
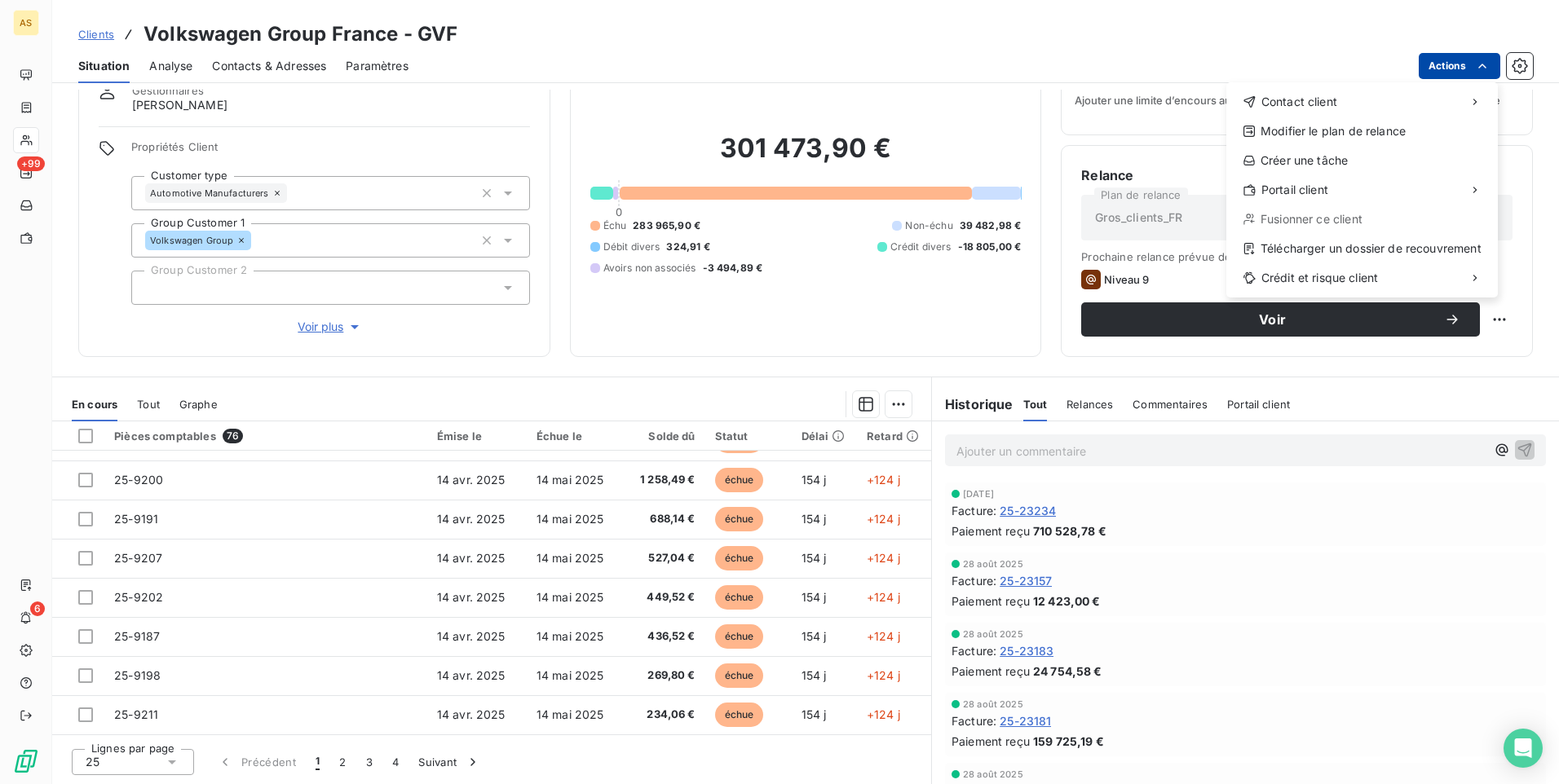
click at [1473, 67] on html "AS +99 6 Clients Volkswagen Group France - GVF Situation Analyse Contacts & Adr…" at bounding box center [779, 392] width 1559 height 784
click at [1424, 16] on html "AS +99 6 Clients Volkswagen Group France - GVF Situation Analyse Contacts & Adr…" at bounding box center [779, 392] width 1559 height 784
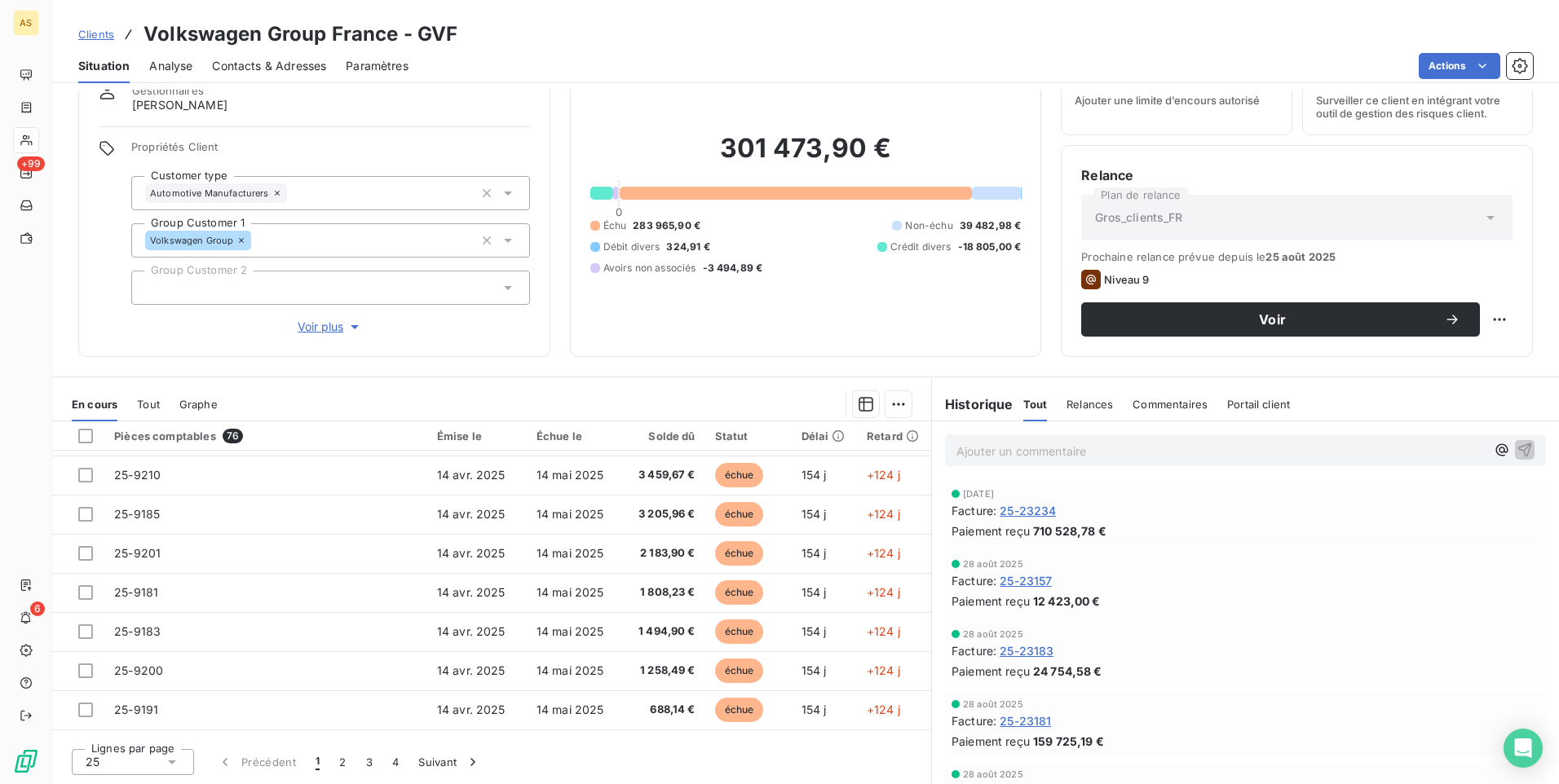
scroll to position [574, 0]
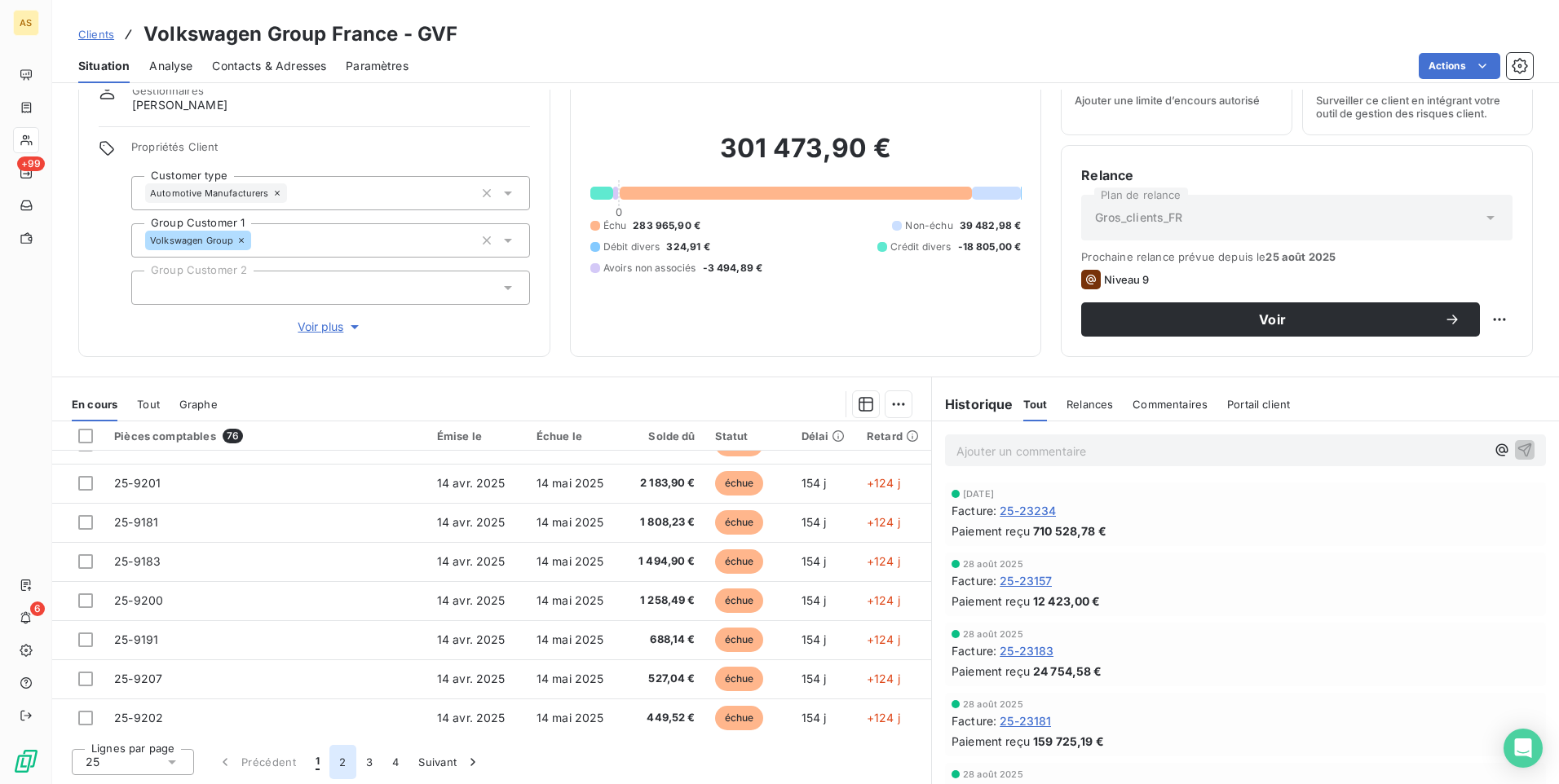
click at [338, 767] on button "2" at bounding box center [342, 762] width 26 height 34
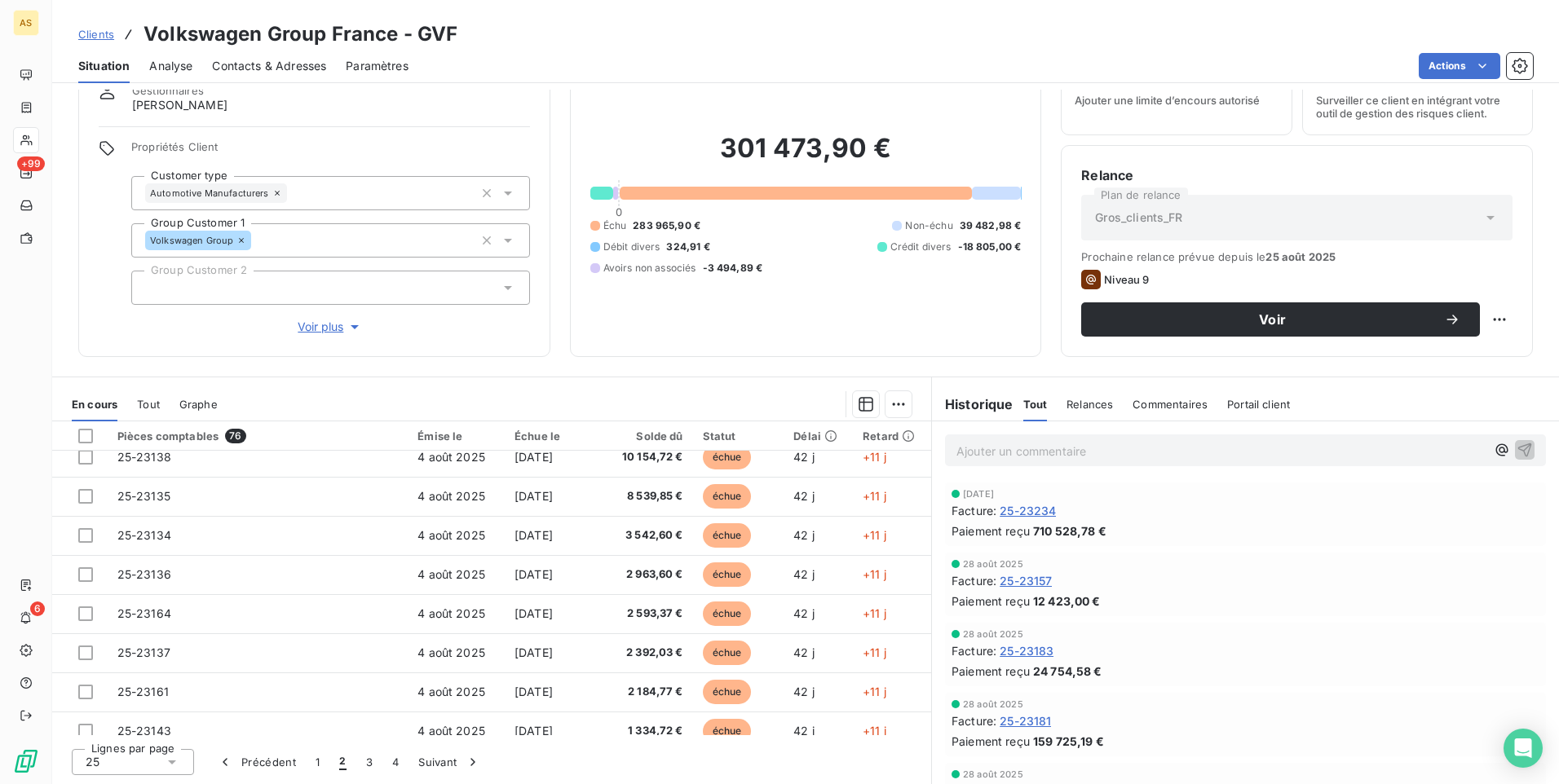
scroll to position [440, 0]
